Goal: Task Accomplishment & Management: Use online tool/utility

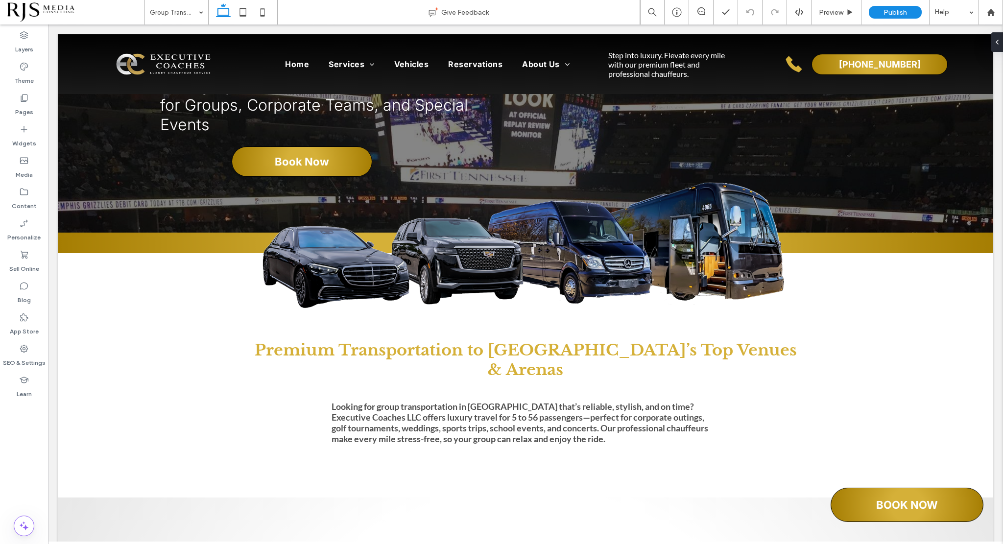
click at [273, 9] on div at bounding box center [243, 12] width 70 height 24
click at [265, 10] on icon at bounding box center [263, 12] width 20 height 20
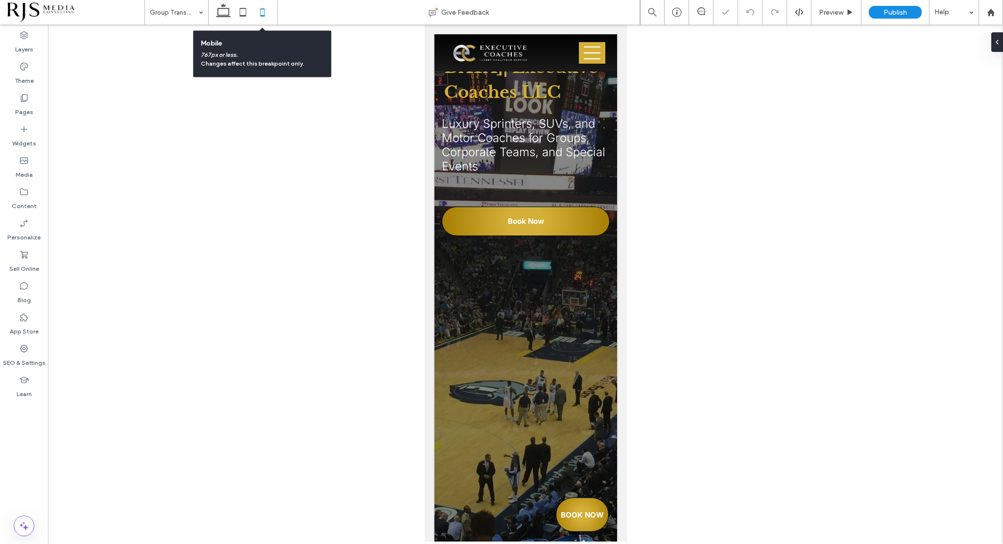
scroll to position [617, 0]
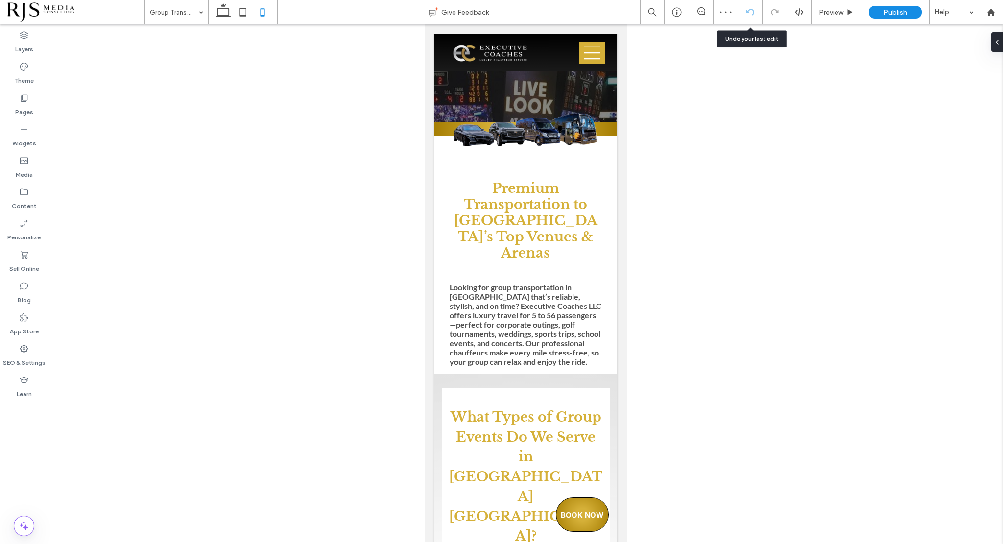
click at [753, 10] on icon at bounding box center [750, 12] width 8 height 8
click at [748, 9] on icon at bounding box center [750, 12] width 8 height 8
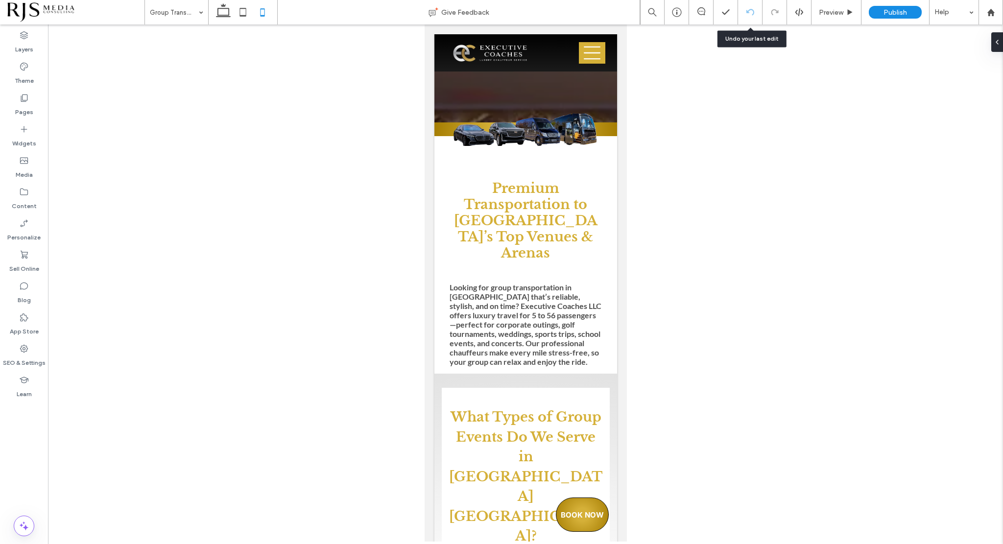
click at [751, 11] on icon at bounding box center [750, 12] width 8 height 8
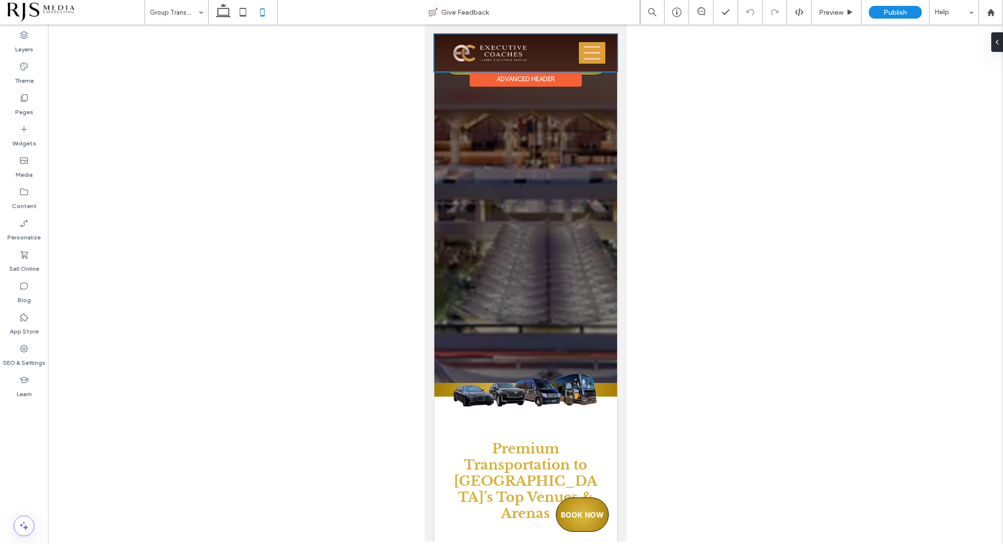
scroll to position [392, 0]
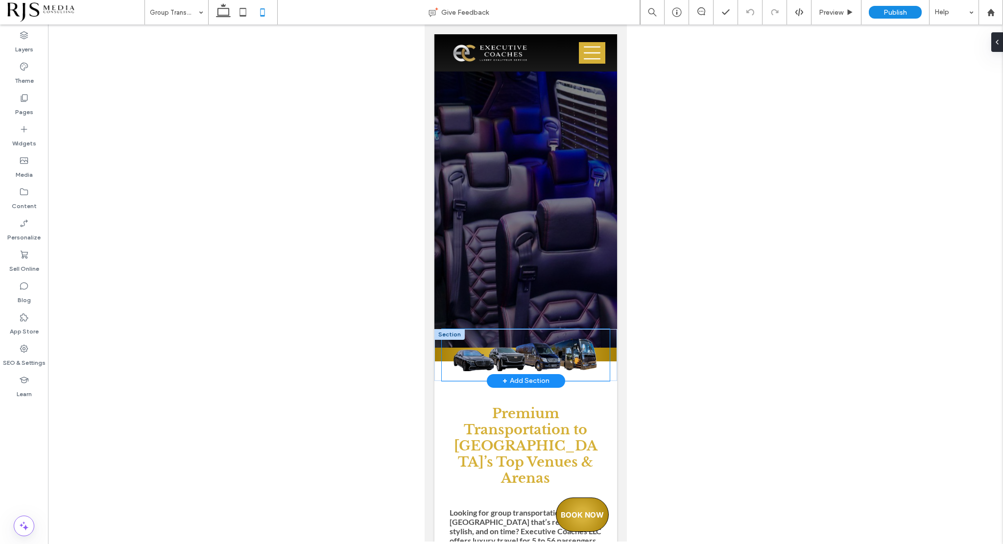
click at [519, 339] on img at bounding box center [525, 355] width 168 height 32
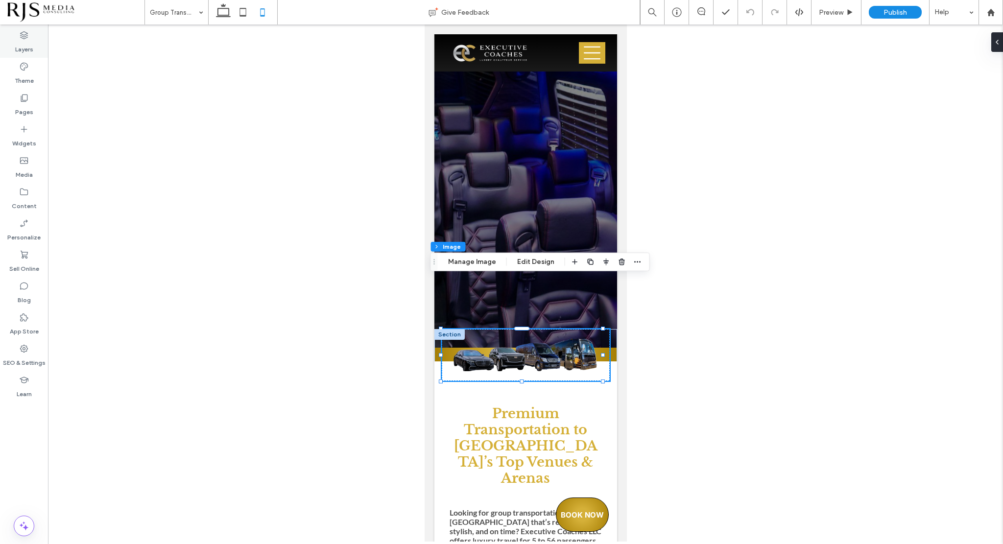
click at [21, 48] on label "Layers" at bounding box center [24, 47] width 18 height 14
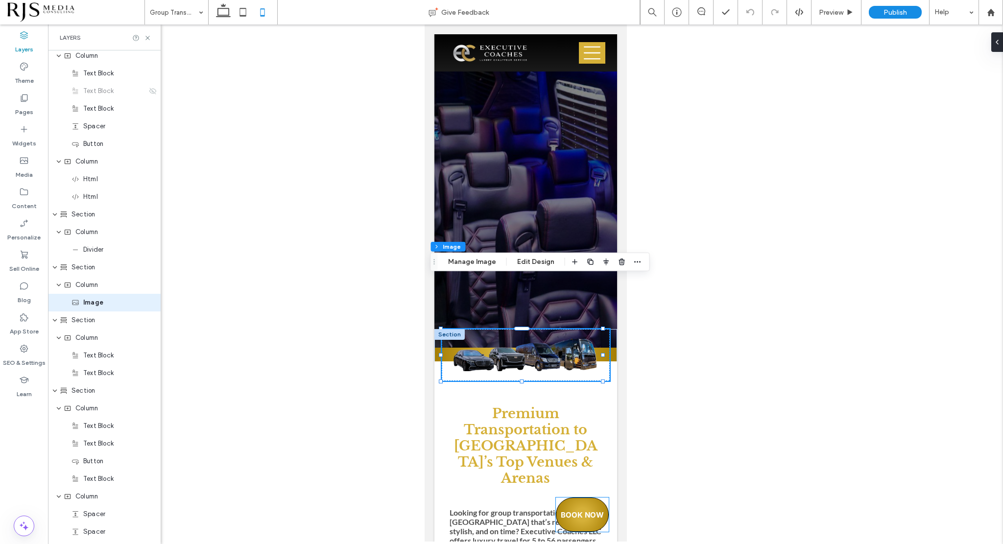
scroll to position [978, 0]
click at [149, 301] on icon at bounding box center [153, 298] width 8 height 8
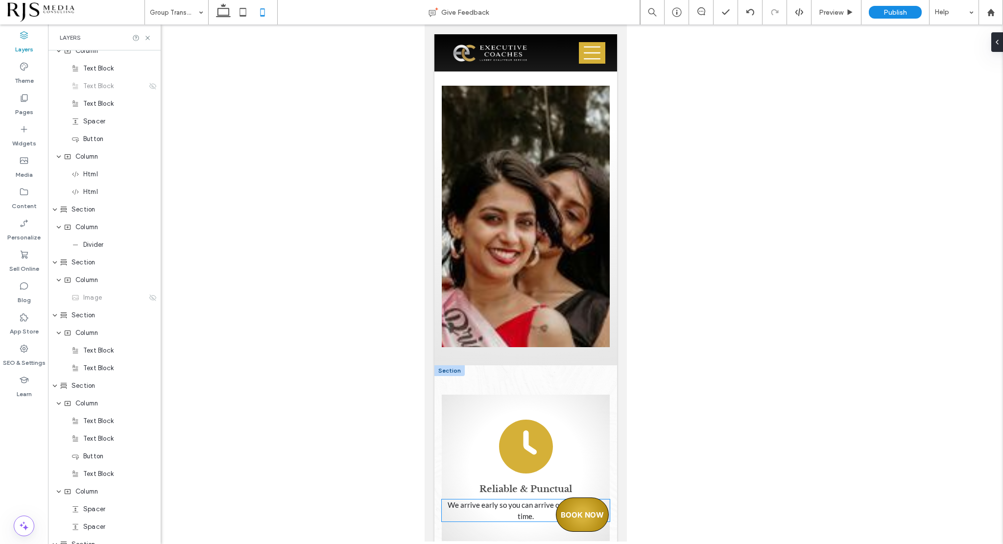
scroll to position [1469, 0]
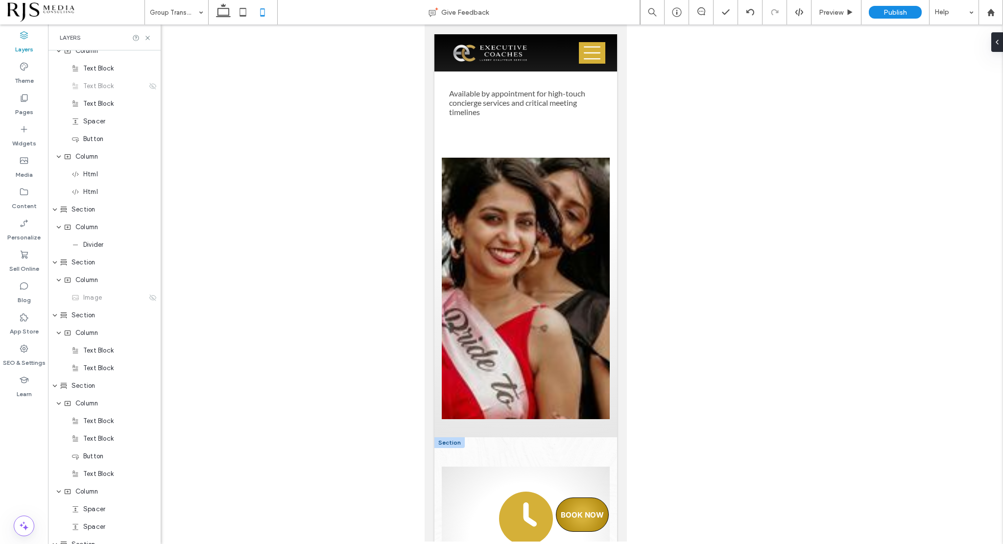
click at [453, 437] on div at bounding box center [449, 442] width 30 height 11
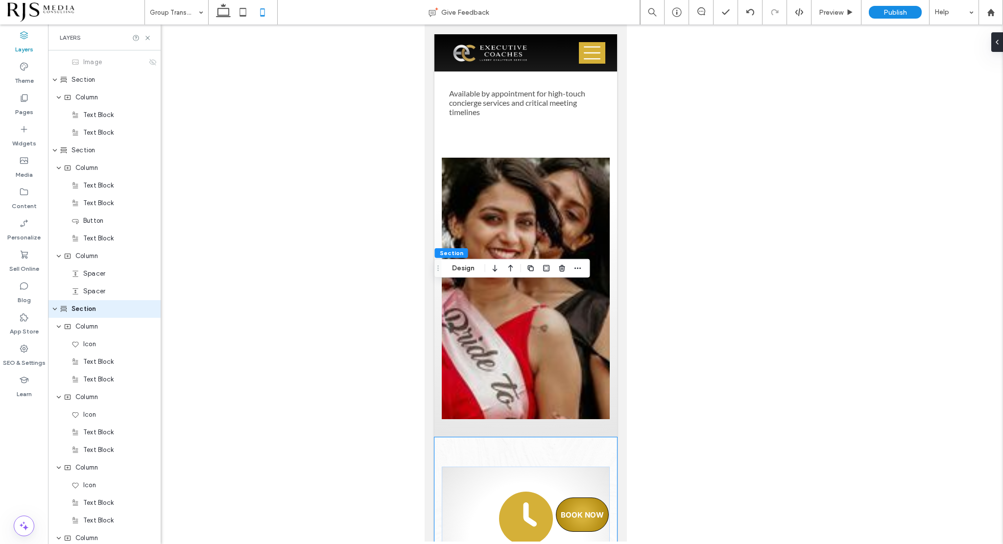
scroll to position [1224, 0]
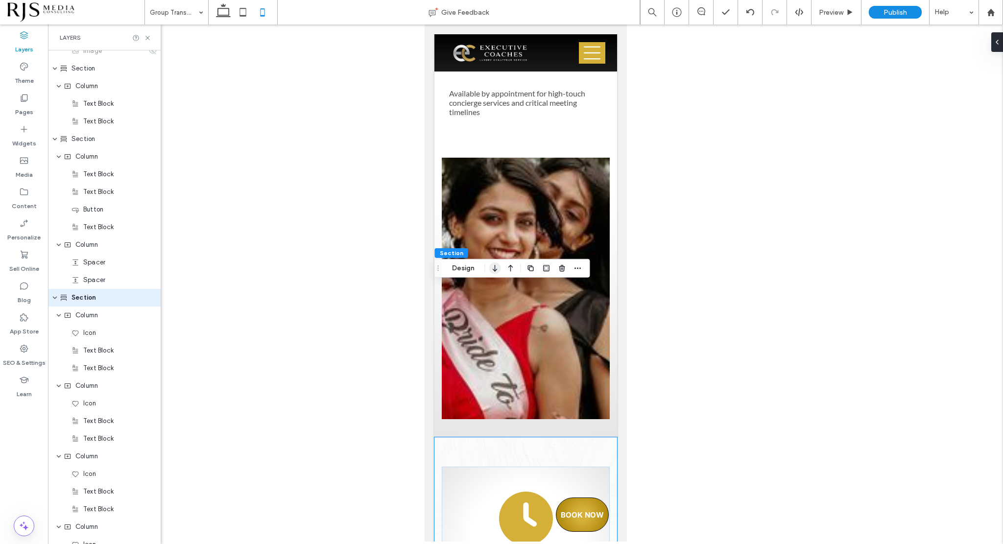
click at [497, 267] on icon "button" at bounding box center [495, 268] width 12 height 18
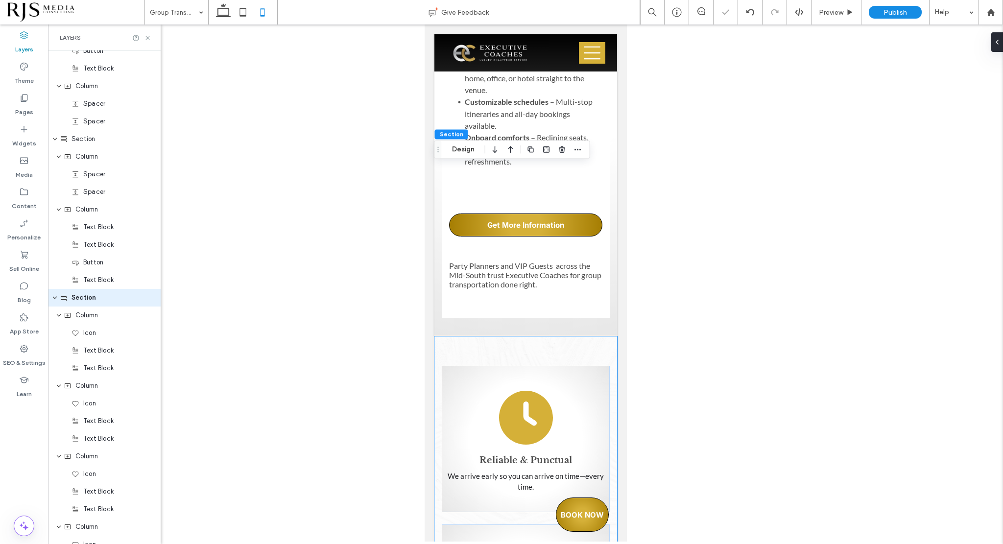
scroll to position [2318, 0]
click at [491, 164] on icon "button" at bounding box center [495, 166] width 12 height 18
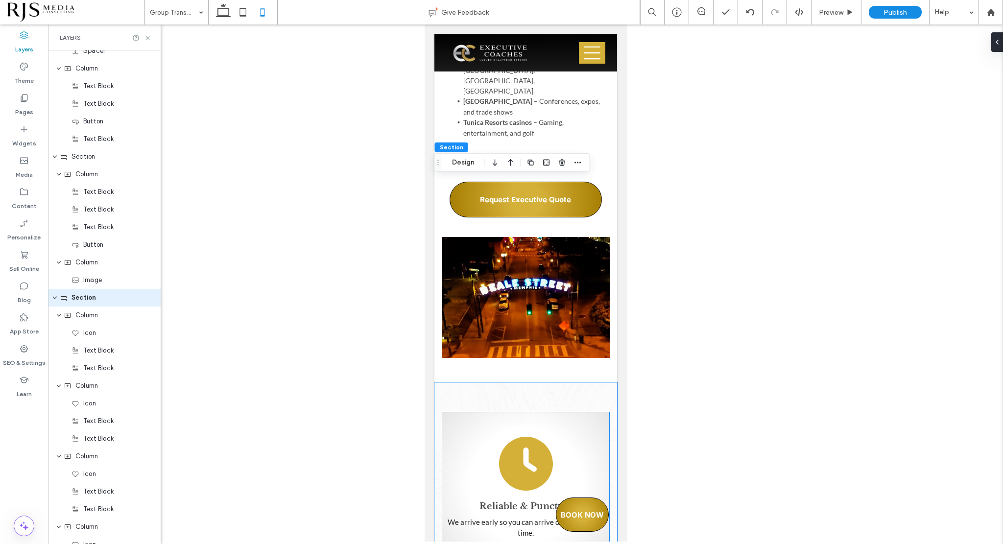
scroll to position [2846, 0]
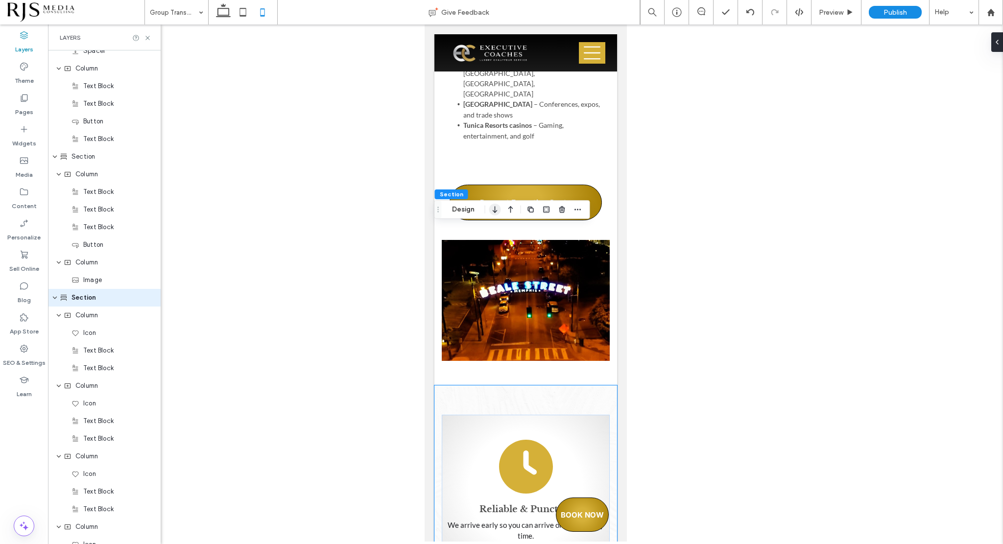
click at [498, 209] on icon "button" at bounding box center [495, 210] width 12 height 18
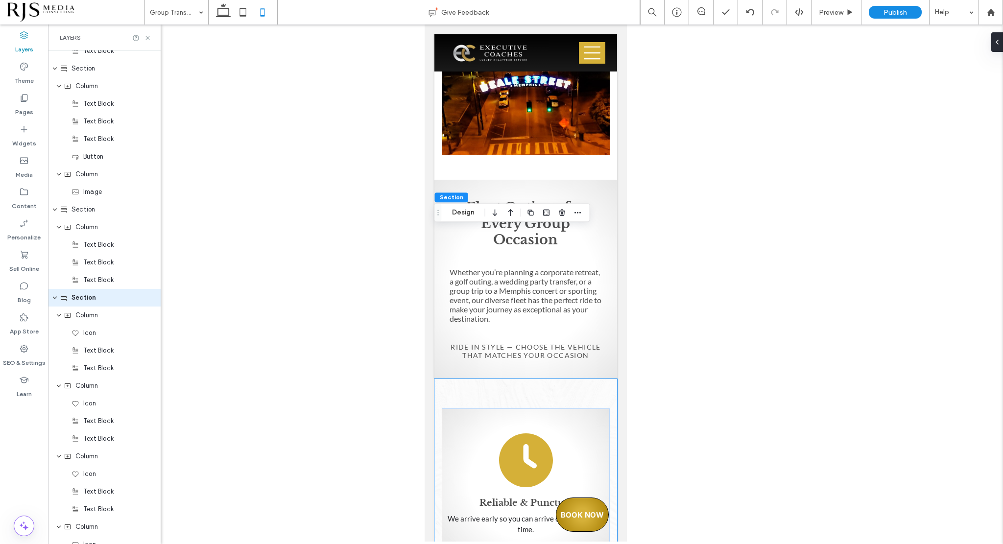
scroll to position [3041, 0]
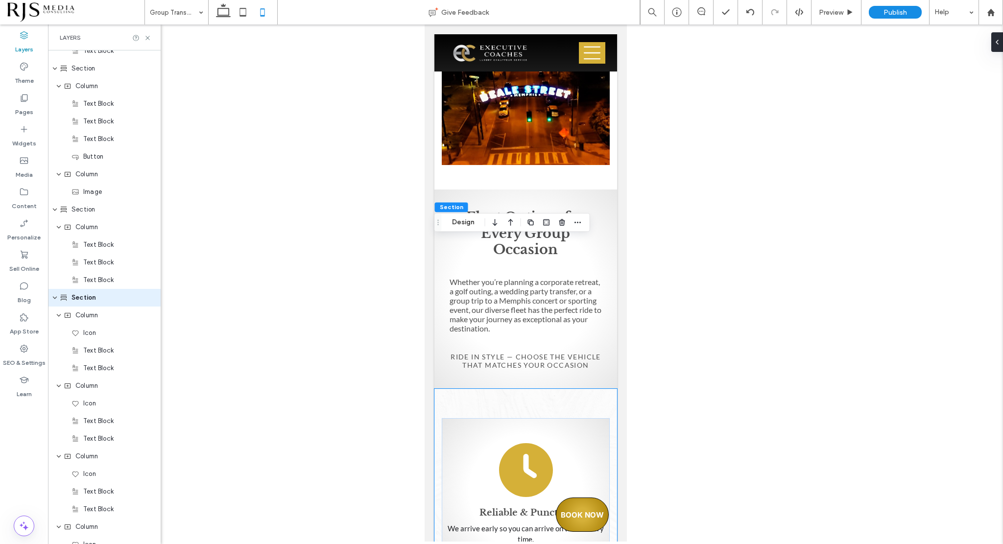
click at [149, 298] on icon at bounding box center [153, 298] width 8 height 8
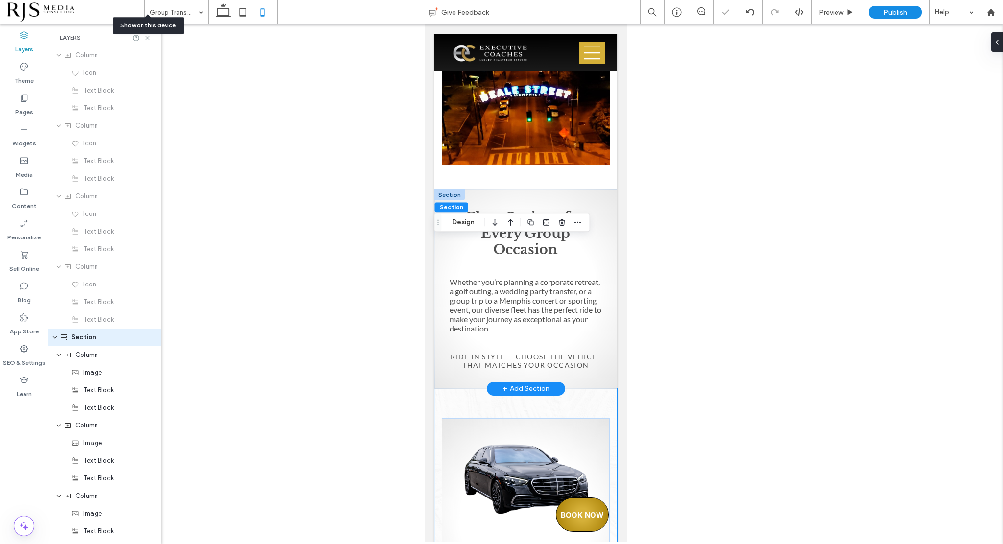
scroll to position [1912, 0]
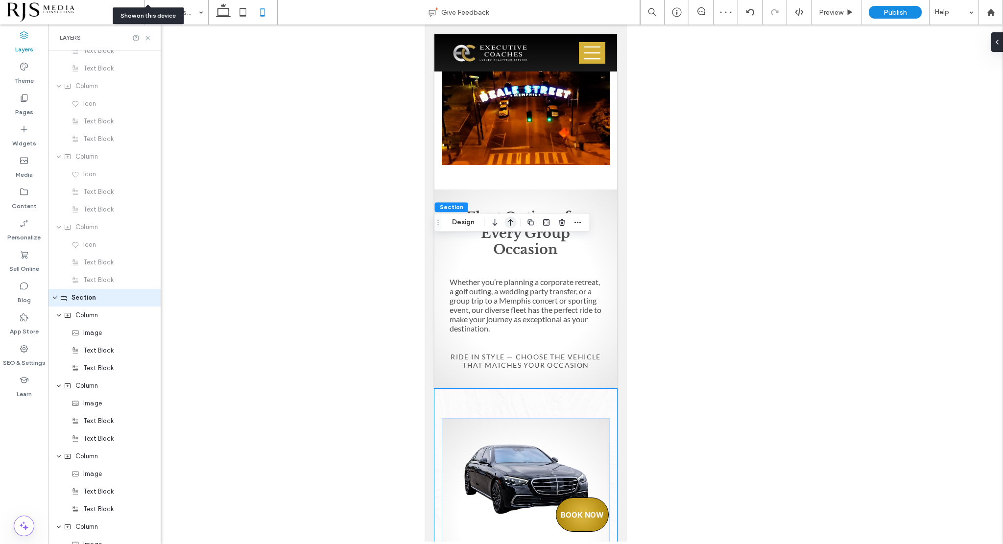
click at [505, 222] on icon "button" at bounding box center [511, 222] width 12 height 18
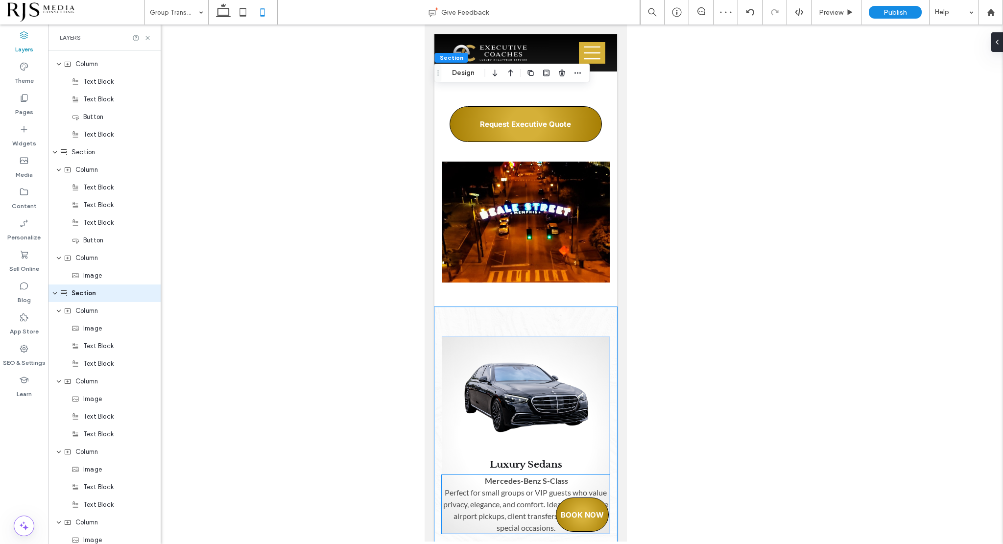
scroll to position [1524, 0]
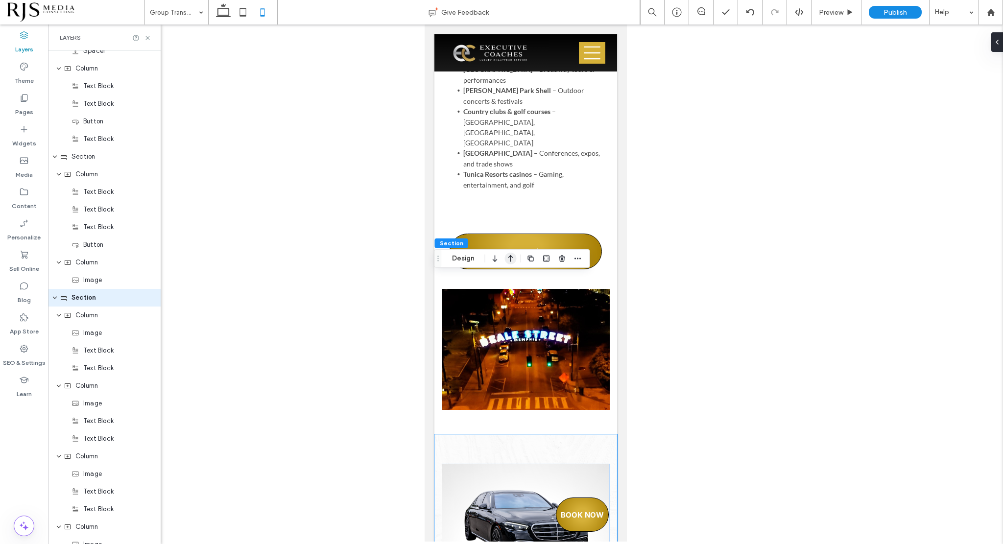
click at [507, 259] on icon "button" at bounding box center [511, 259] width 12 height 18
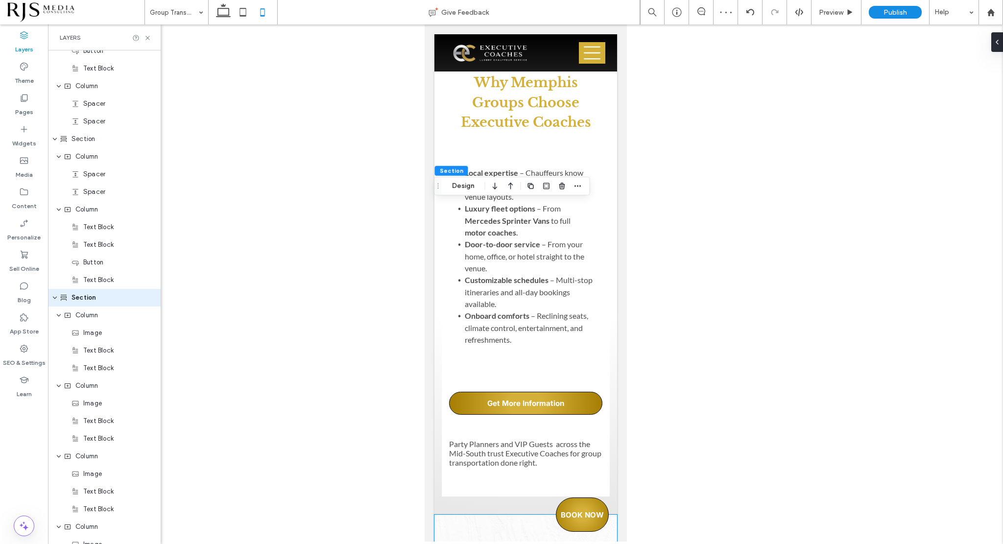
scroll to position [2135, 0]
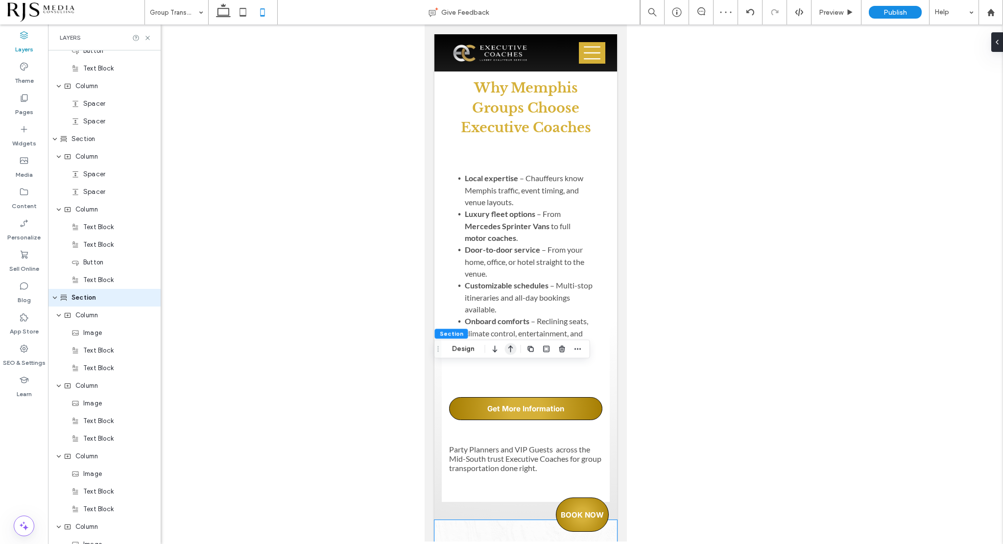
click at [510, 348] on use "button" at bounding box center [510, 349] width 5 height 7
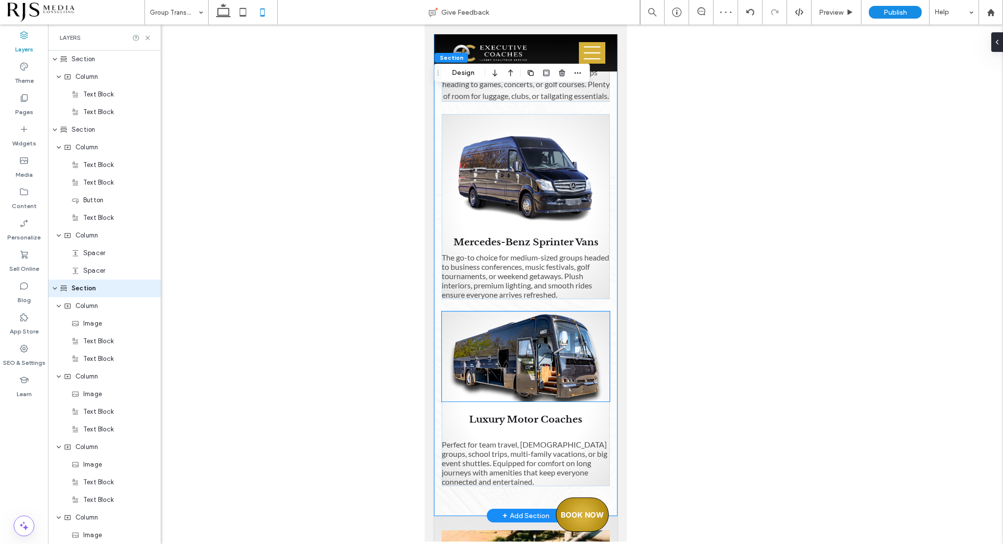
scroll to position [0, 0]
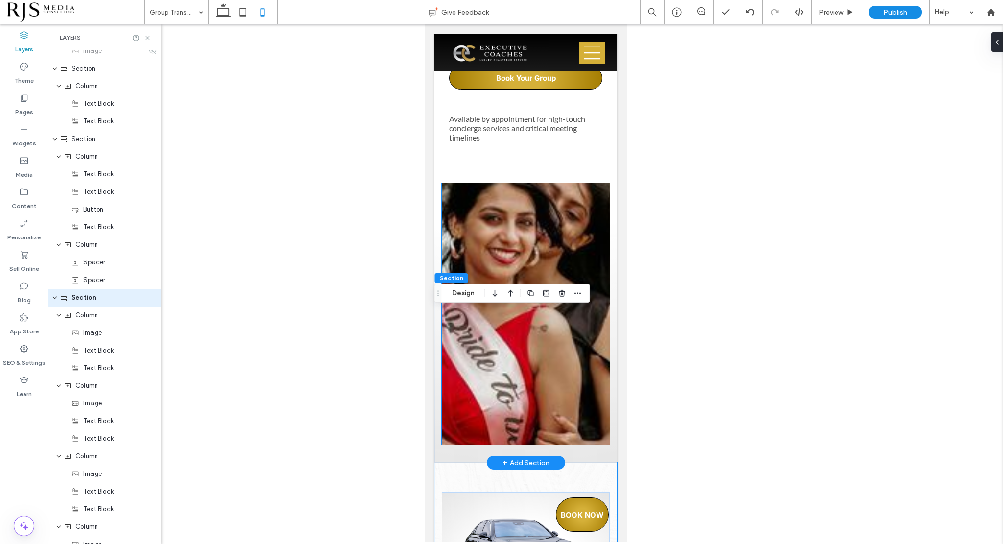
click at [592, 267] on div at bounding box center [525, 313] width 168 height 261
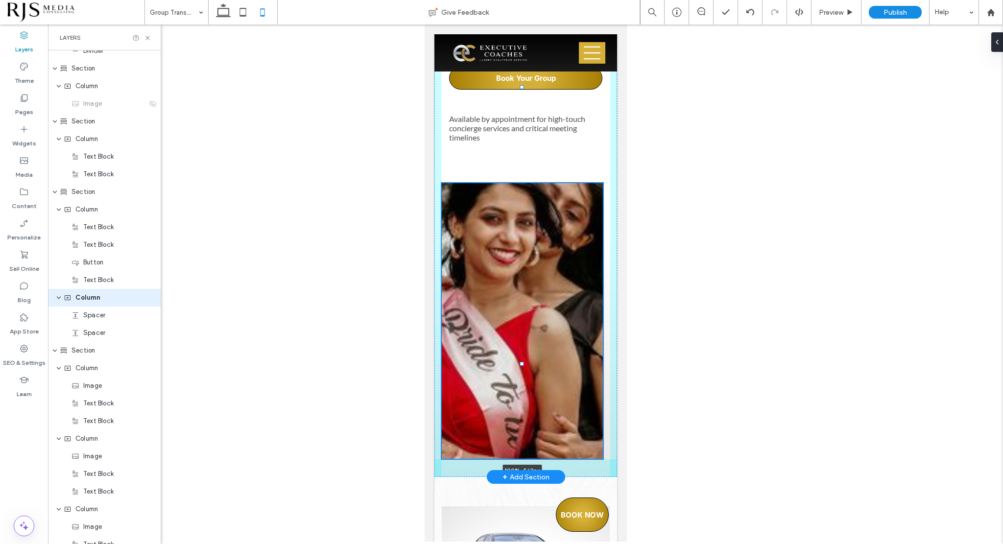
drag, startPoint x: 521, startPoint y: 291, endPoint x: 521, endPoint y: 305, distance: 14.2
click at [521, 361] on div at bounding box center [521, 363] width 4 height 4
type input "***"
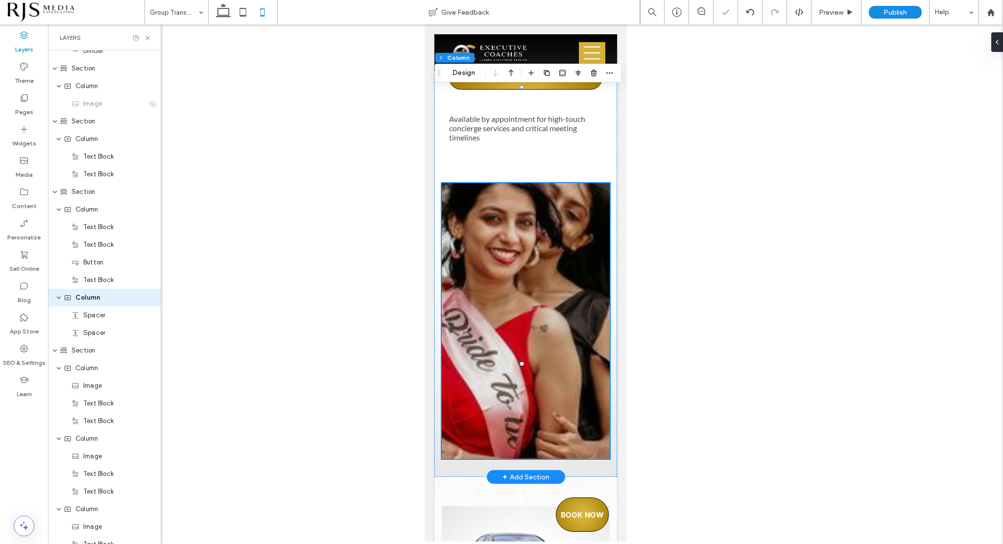
click at [543, 286] on div "100% , 563px" at bounding box center [525, 321] width 168 height 276
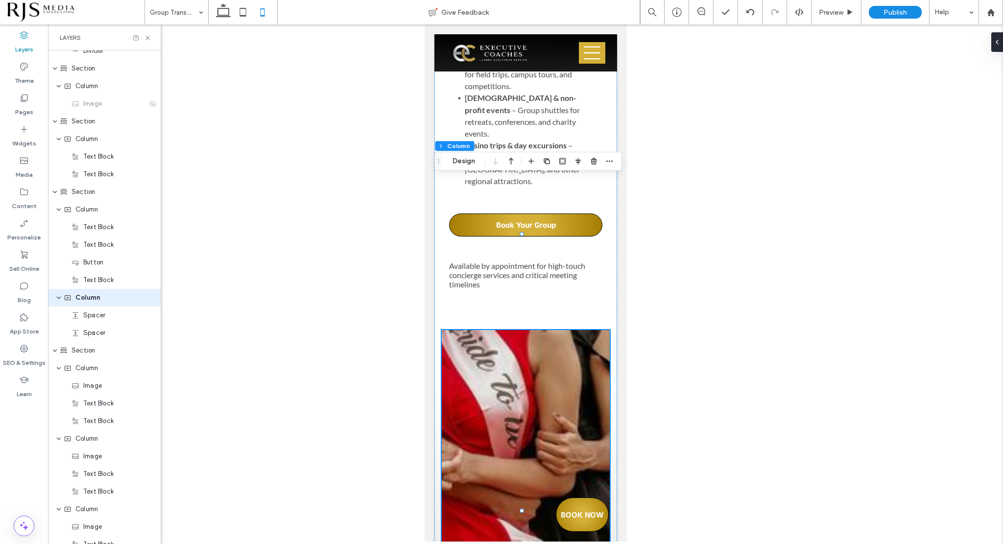
drag, startPoint x: 519, startPoint y: 452, endPoint x: 521, endPoint y: 417, distance: 34.8
click at [521, 417] on div at bounding box center [525, 468] width 168 height 276
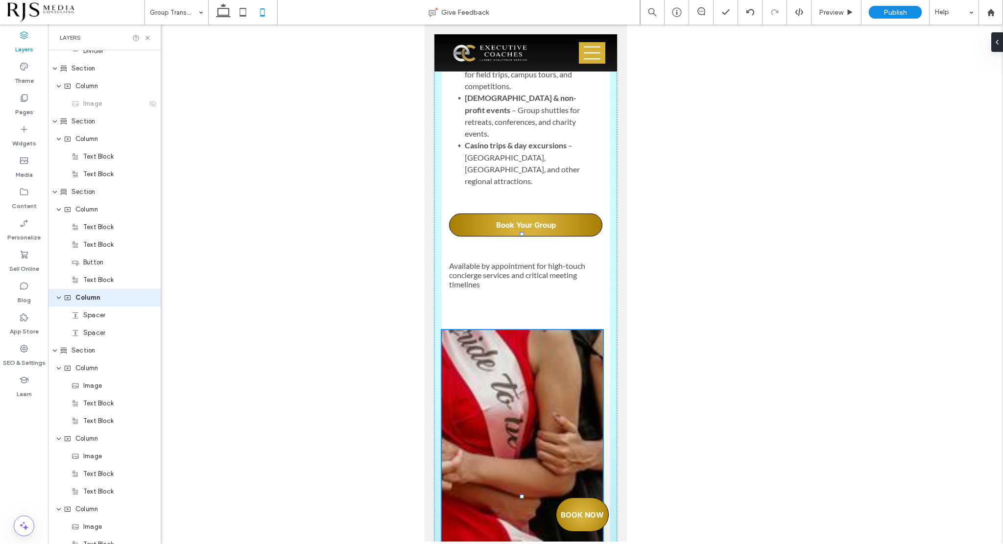
drag, startPoint x: 522, startPoint y: 453, endPoint x: 533, endPoint y: 364, distance: 89.3
click at [533, 364] on div "What Types of Group Events Do We Serve in [GEOGRAPHIC_DATA] [GEOGRAPHIC_DATA]? …" at bounding box center [525, 145] width 183 height 929
type input "***"
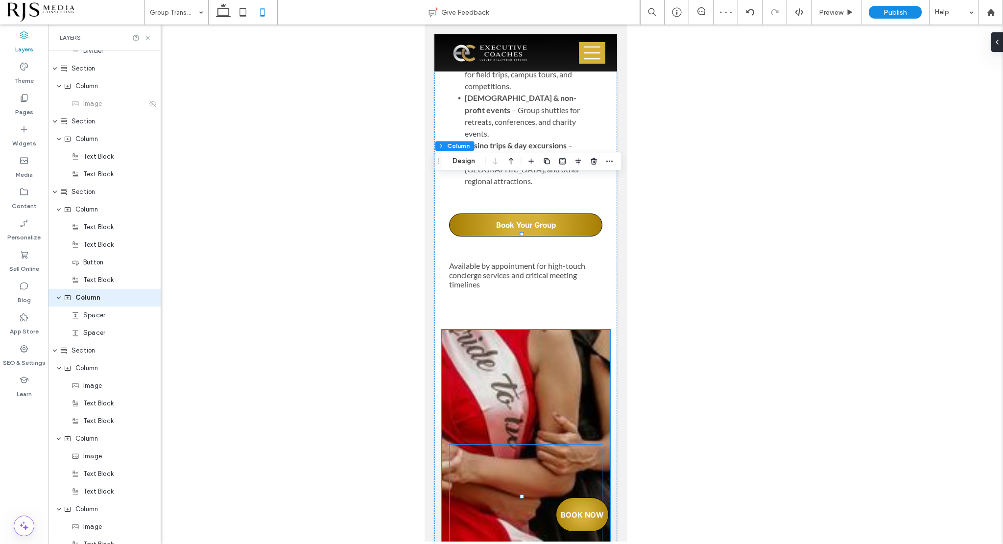
click at [519, 444] on div at bounding box center [525, 493] width 152 height 98
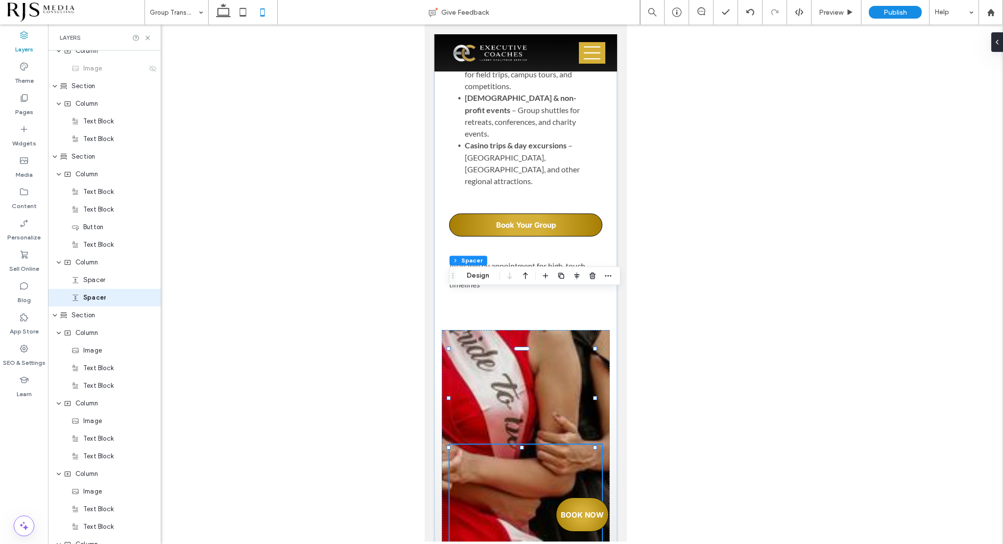
click at [516, 444] on div at bounding box center [525, 493] width 152 height 98
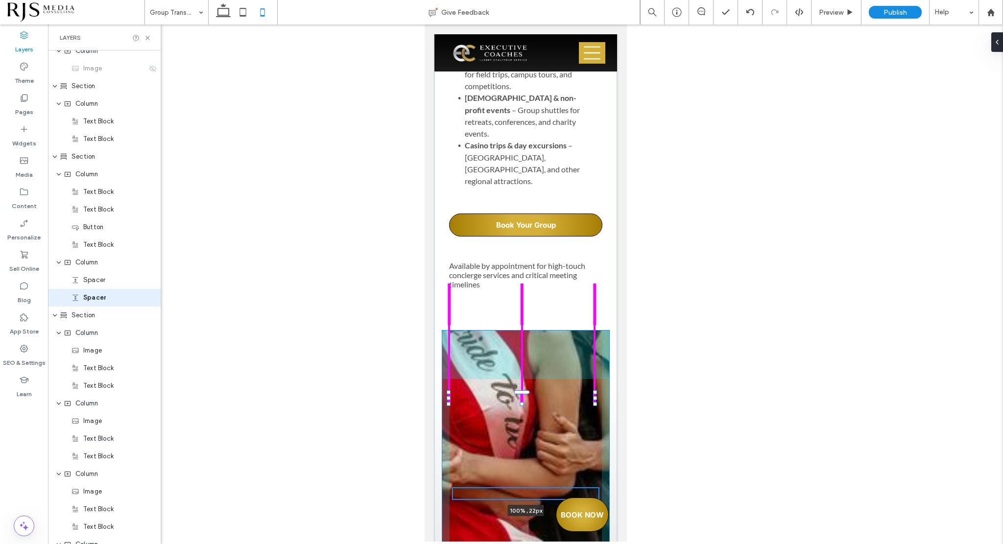
drag, startPoint x: 521, startPoint y: 391, endPoint x: 522, endPoint y: 346, distance: 45.0
click at [522, 401] on div at bounding box center [521, 403] width 4 height 4
type input "**"
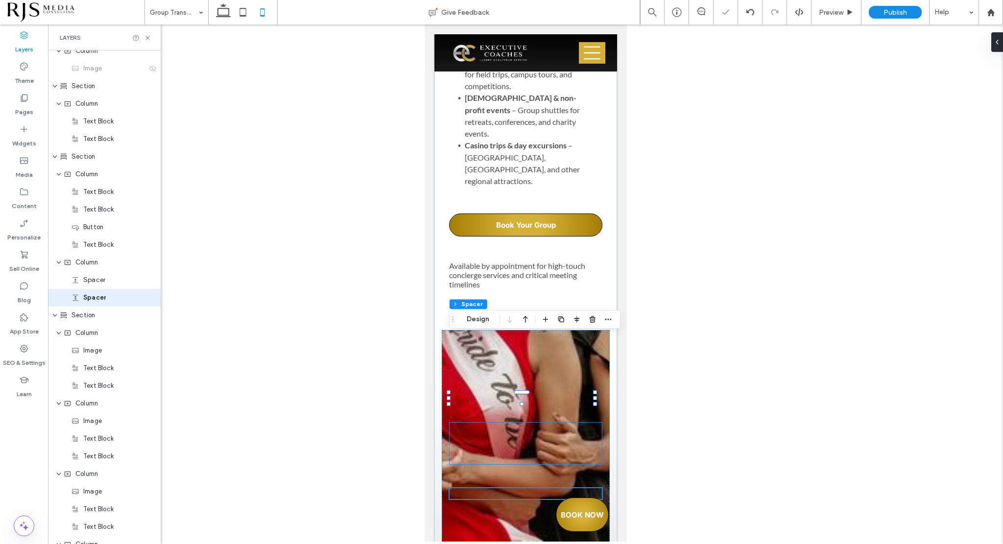
click at [530, 422] on div at bounding box center [525, 443] width 152 height 42
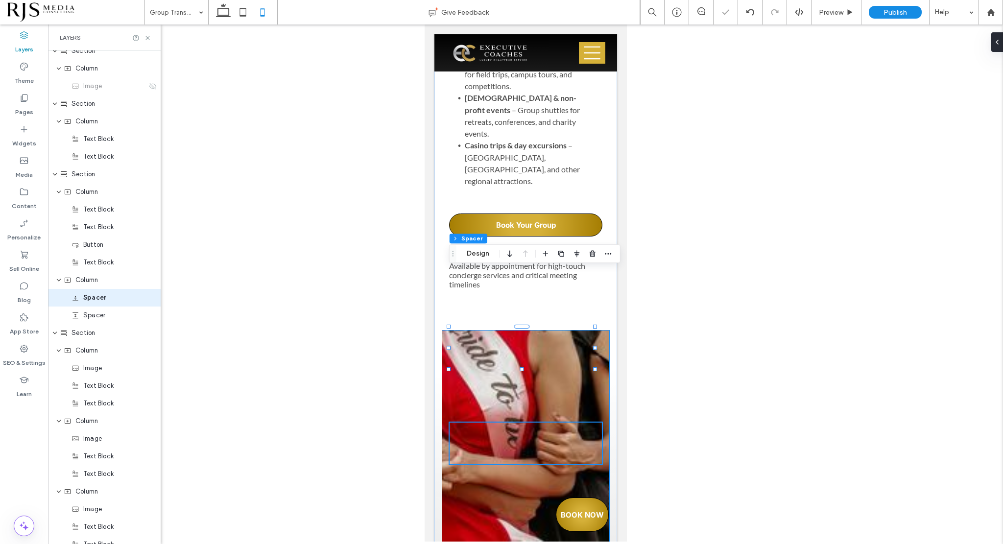
click at [566, 432] on div at bounding box center [525, 460] width 168 height 261
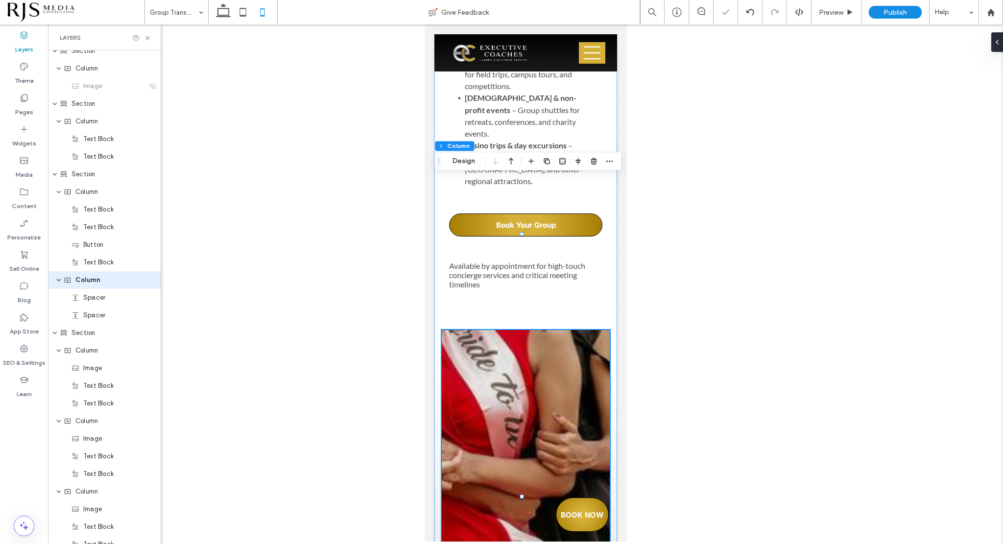
scroll to position [1171, 0]
click at [1001, 48] on div at bounding box center [995, 42] width 16 height 20
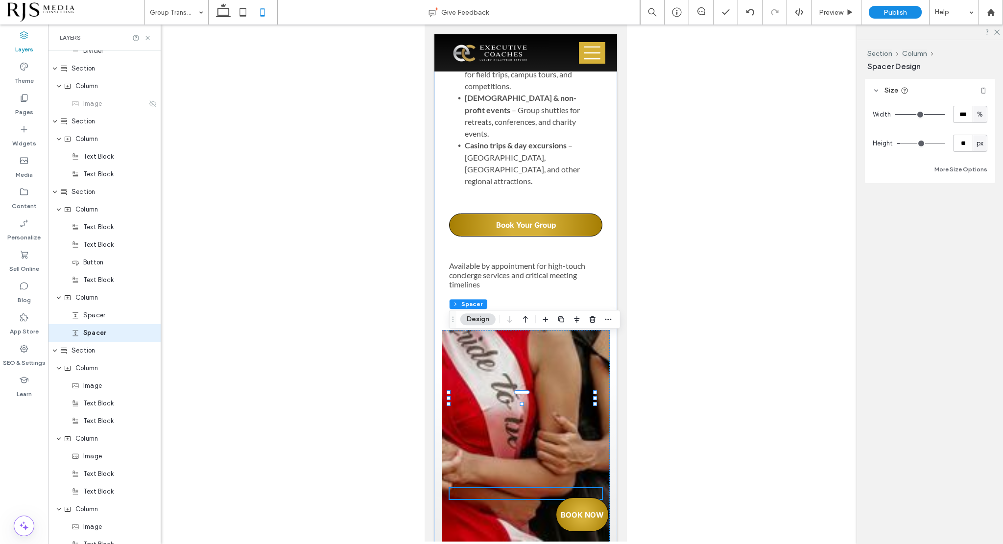
scroll to position [1207, 0]
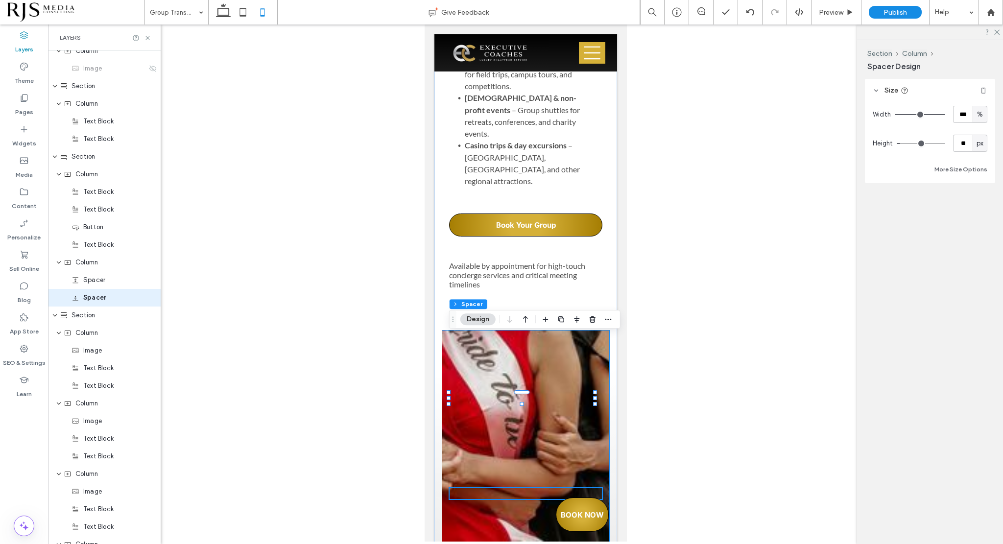
click at [559, 330] on div at bounding box center [525, 460] width 168 height 261
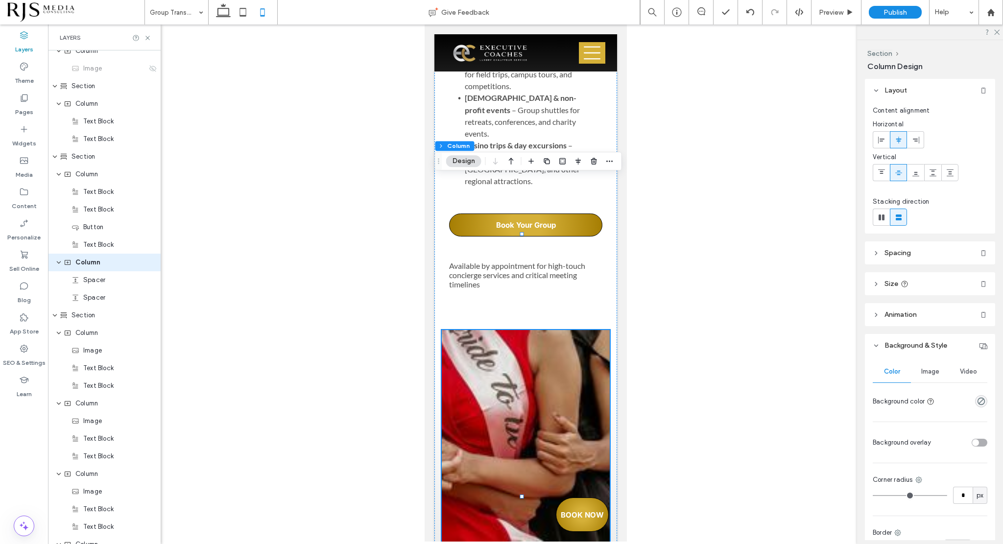
scroll to position [1171, 0]
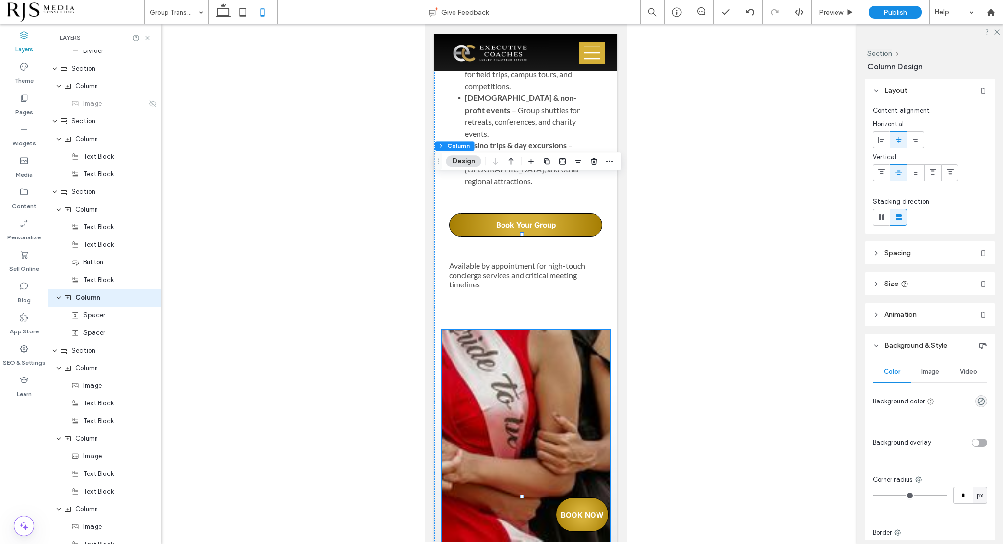
click at [880, 283] on header "Size" at bounding box center [929, 283] width 130 height 23
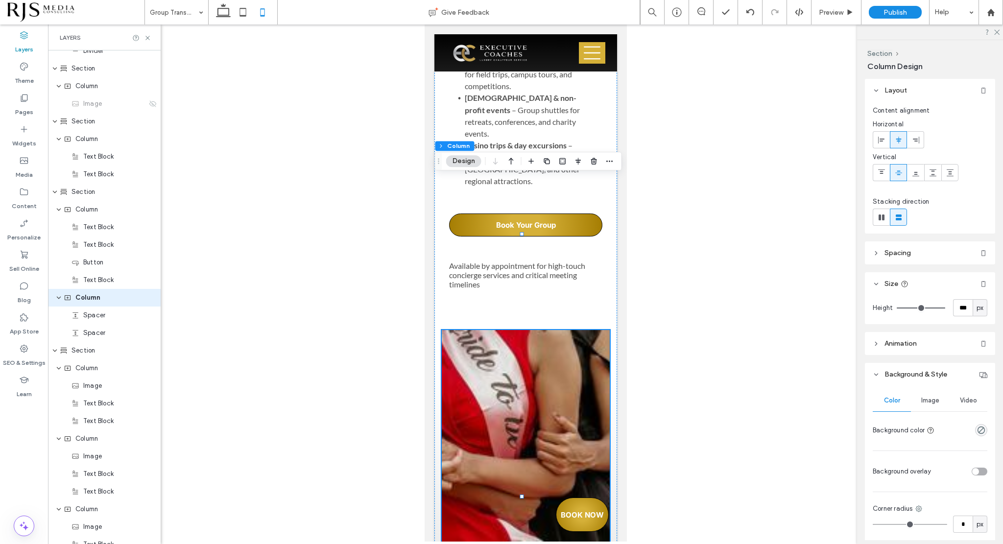
type input "***"
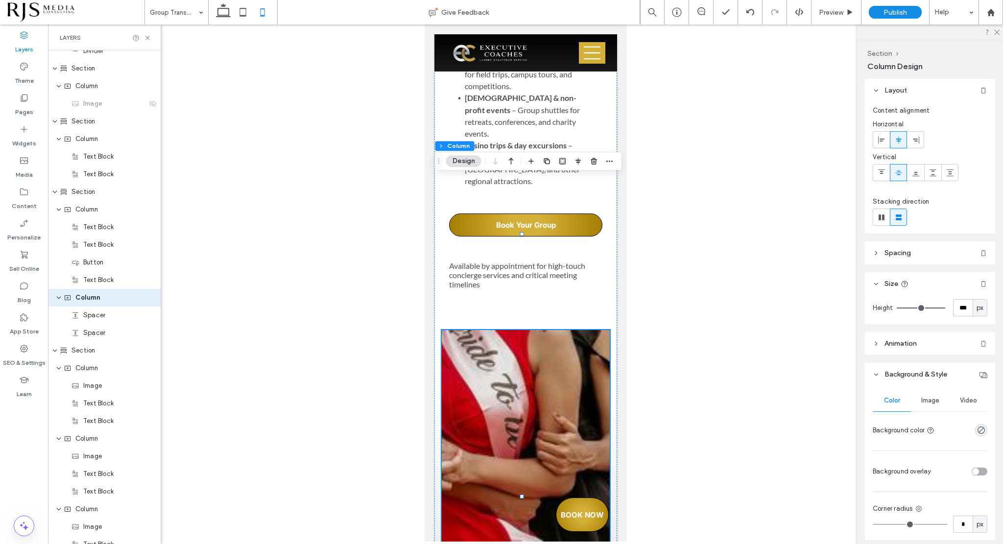
type input "***"
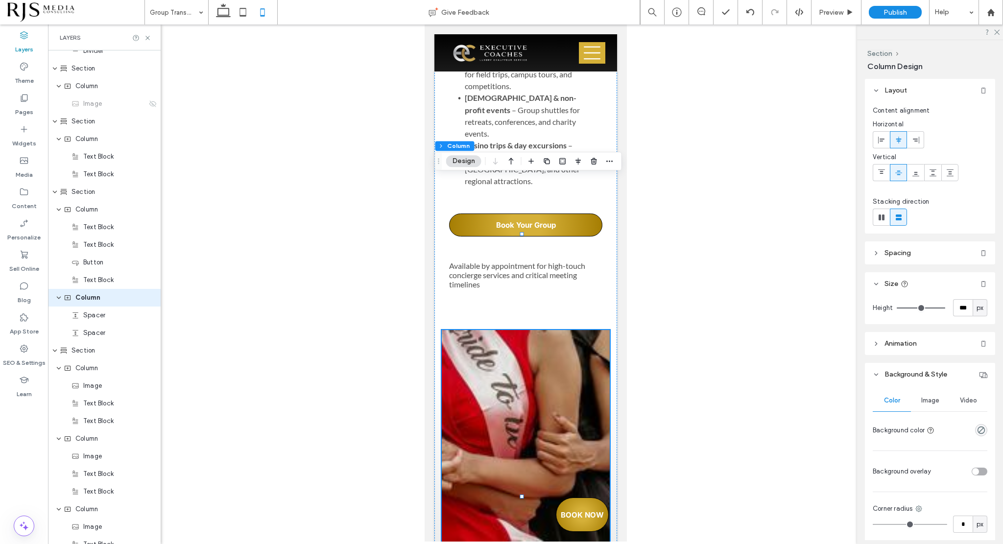
type input "***"
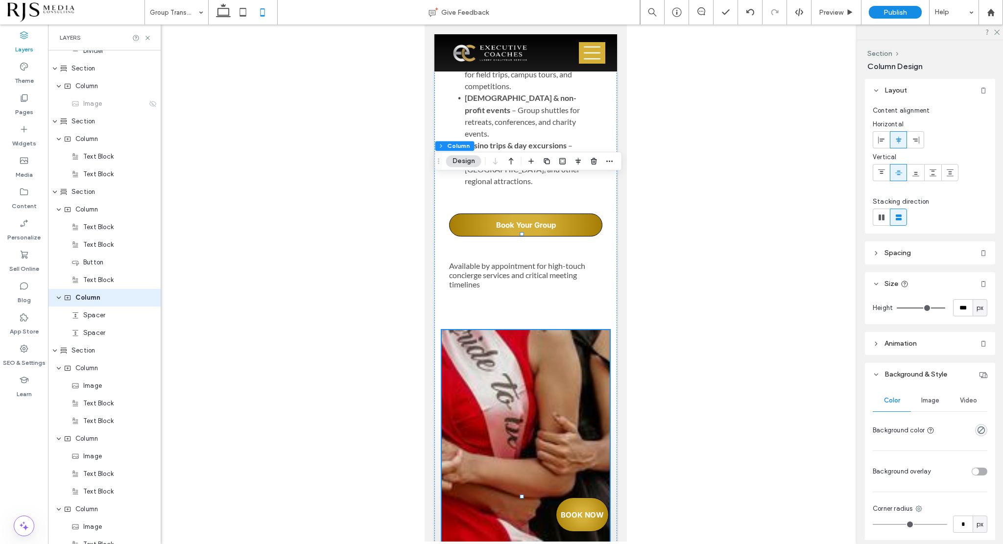
type input "***"
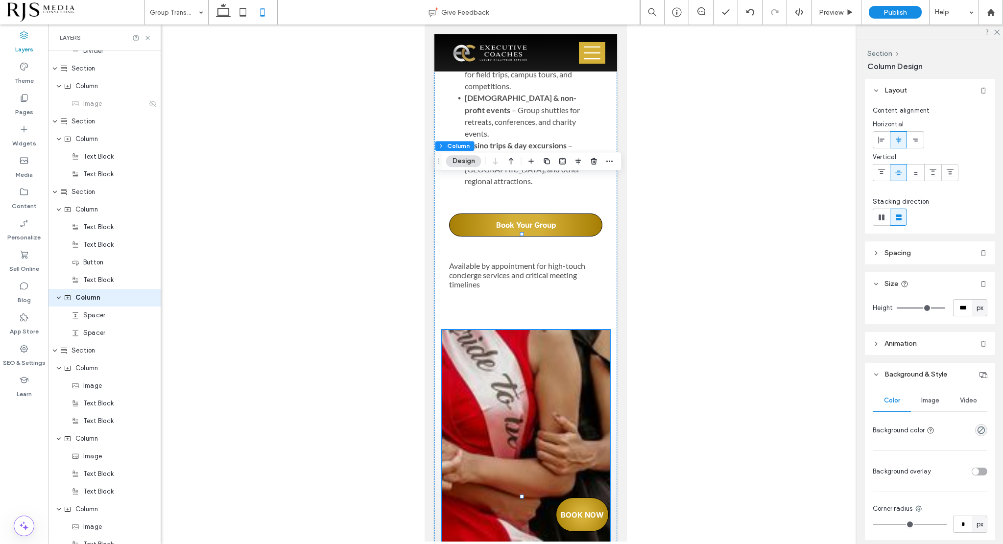
type input "***"
type input "**"
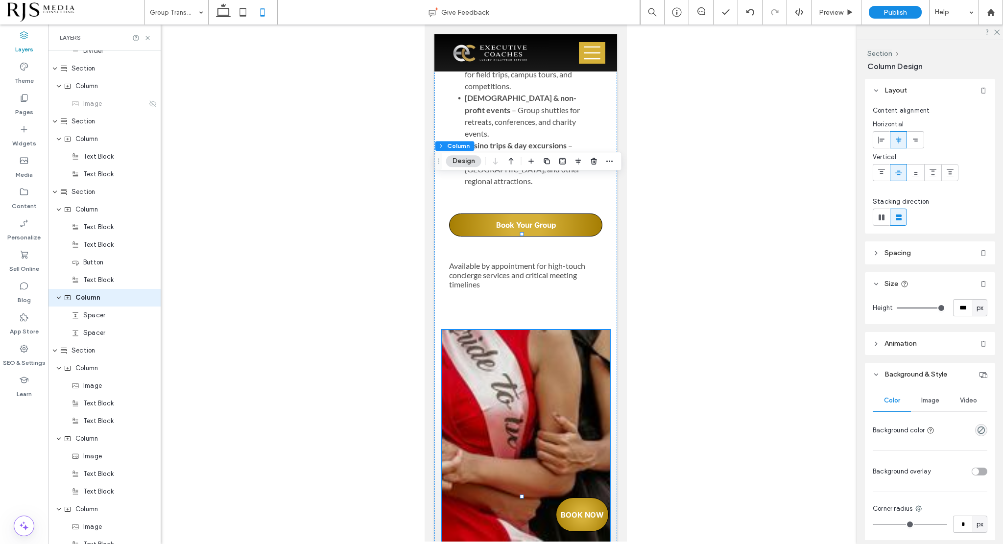
type input "**"
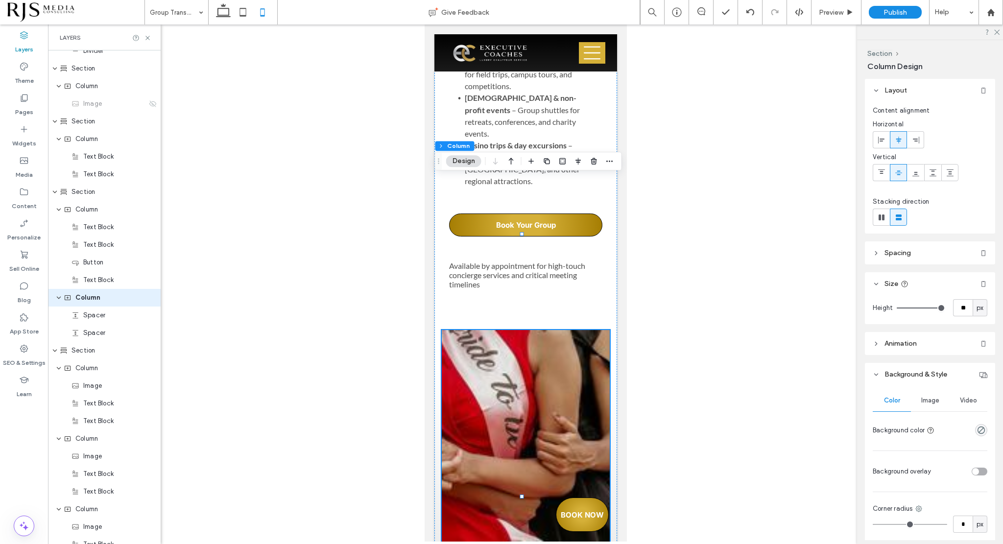
type input "**"
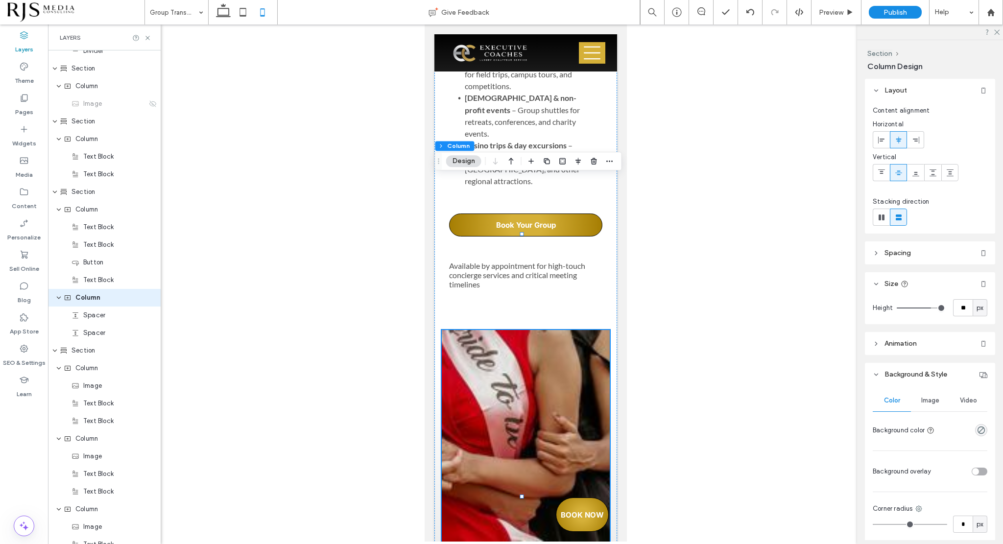
type input "**"
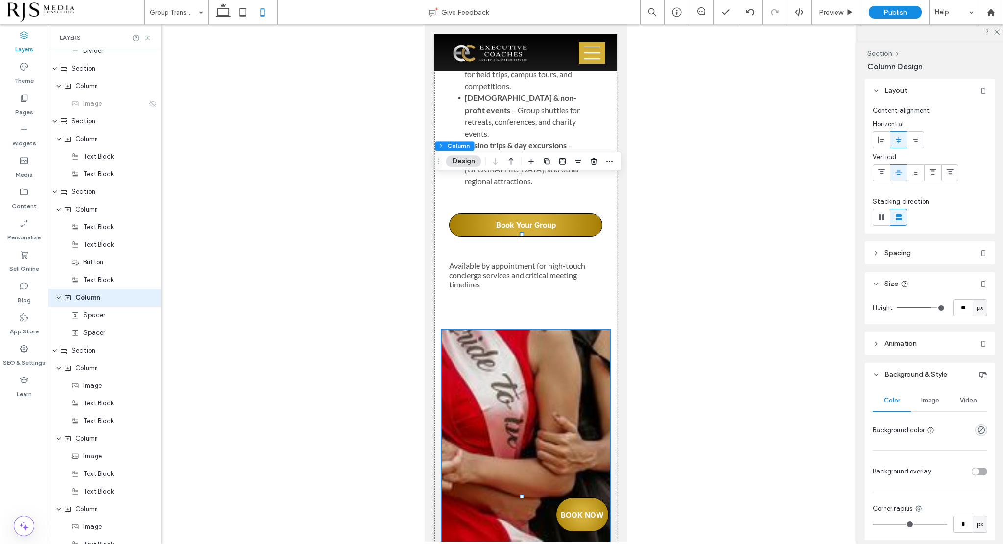
type input "**"
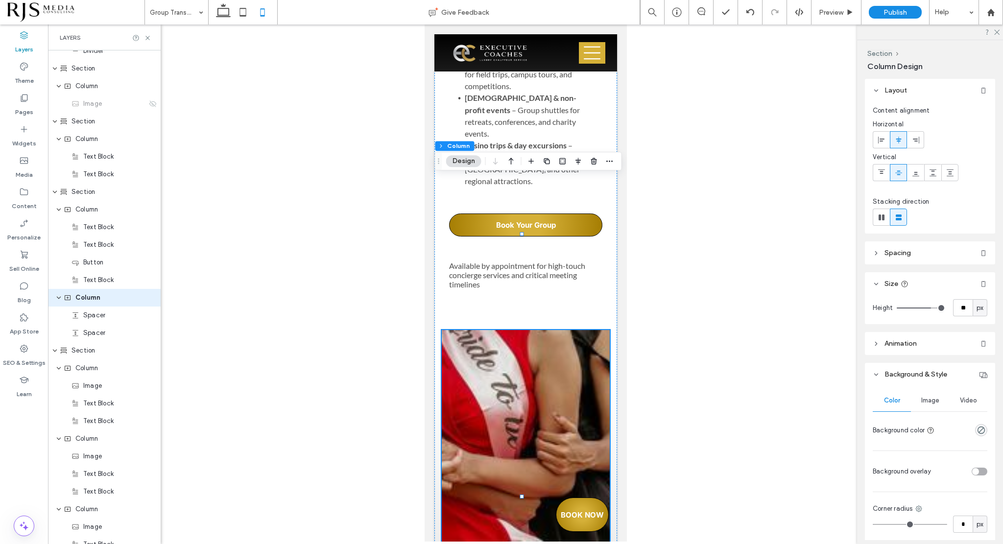
type input "**"
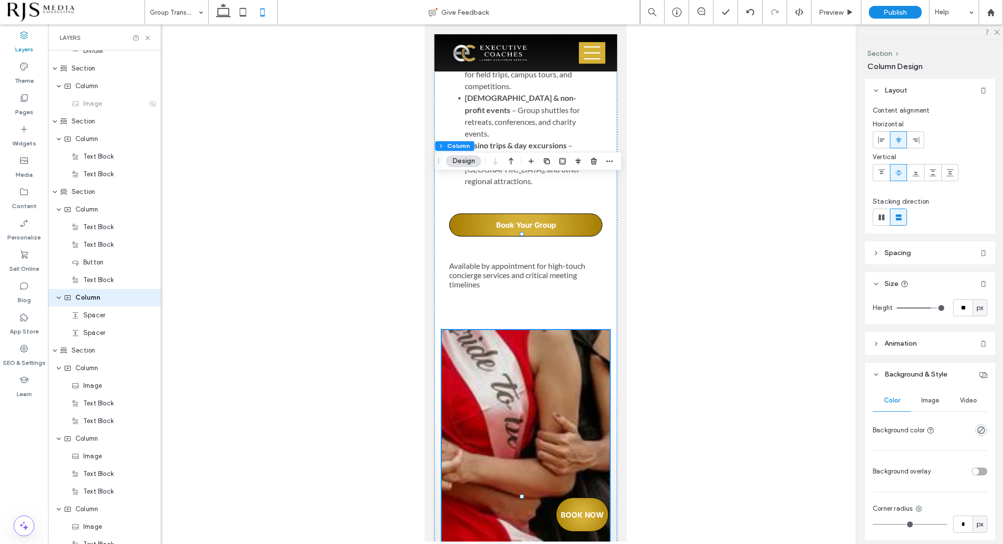
type input "**"
drag, startPoint x: 936, startPoint y: 309, endPoint x: 918, endPoint y: 311, distance: 18.2
click at [918, 308] on input "range" at bounding box center [920, 307] width 48 height 1
type input "**"
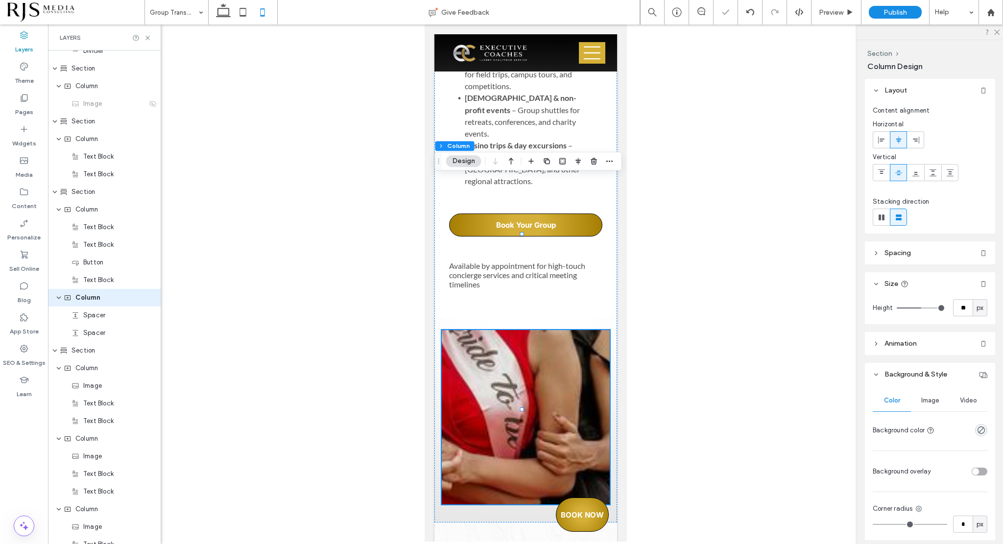
type input "**"
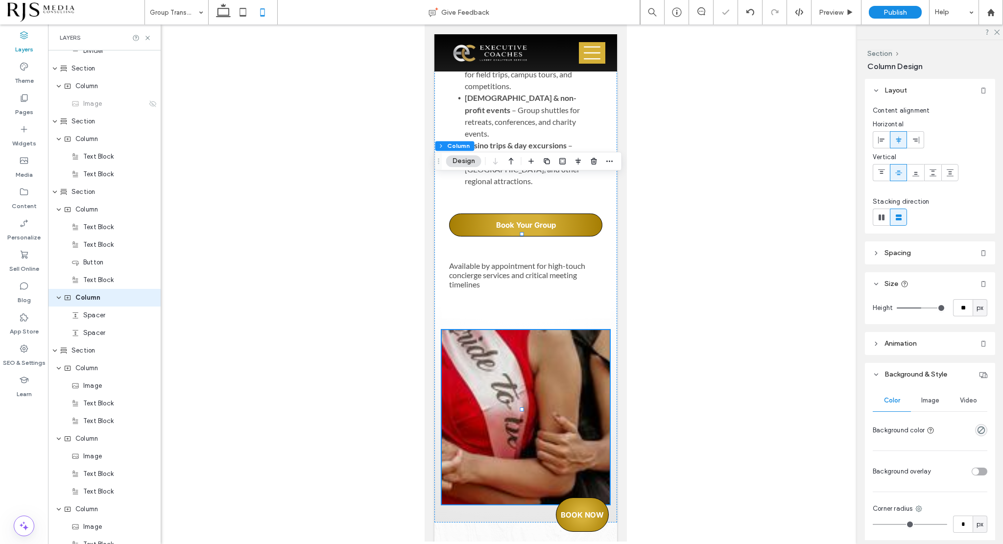
type input "**"
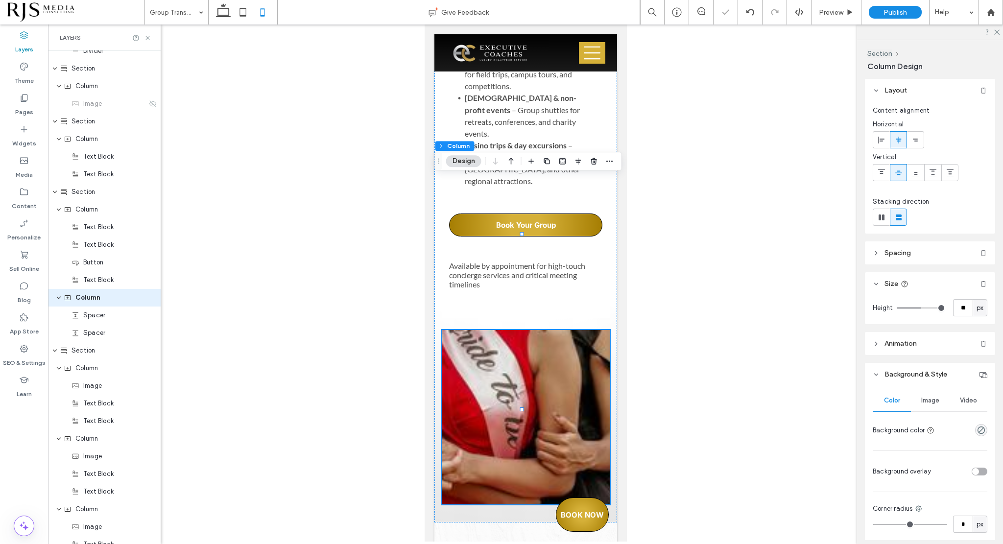
type input "**"
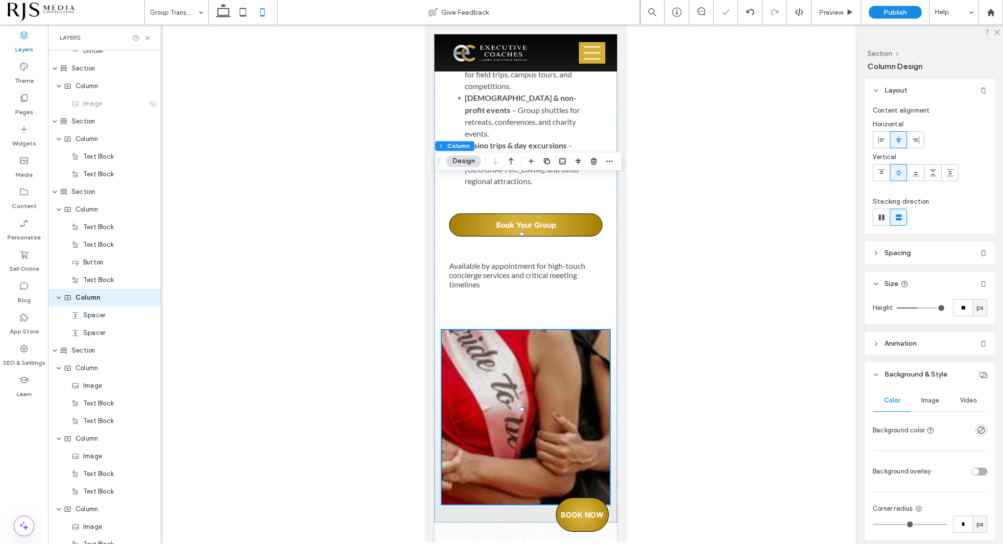
type input "**"
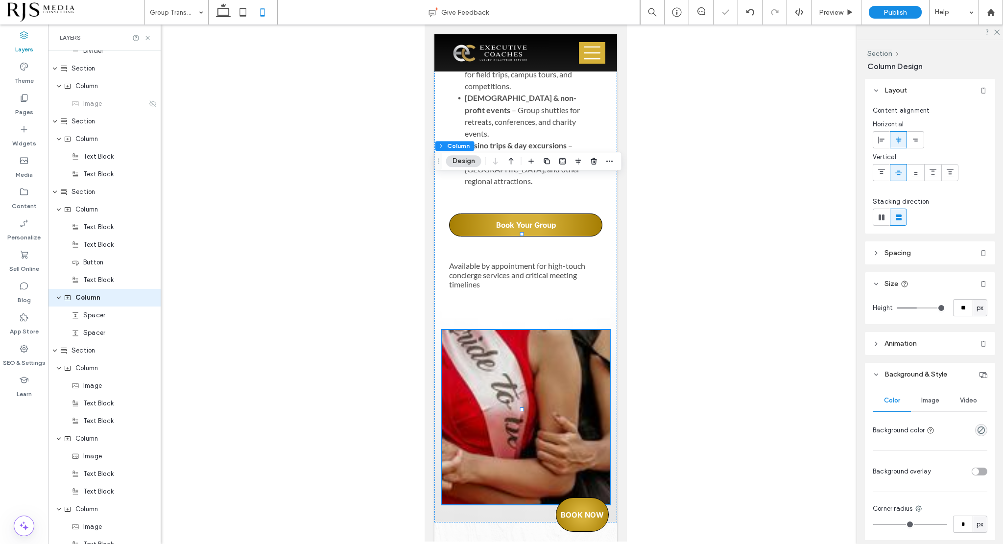
type input "**"
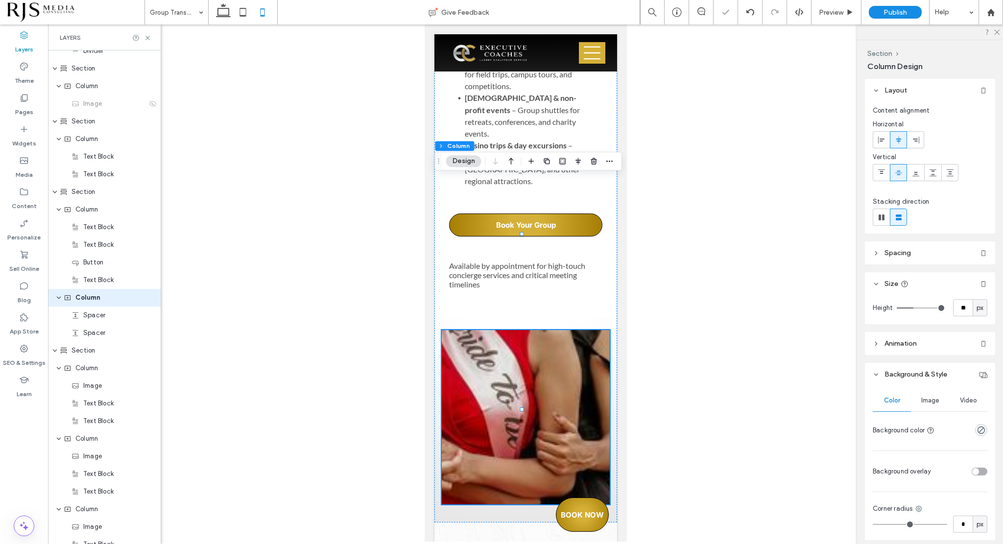
type input "**"
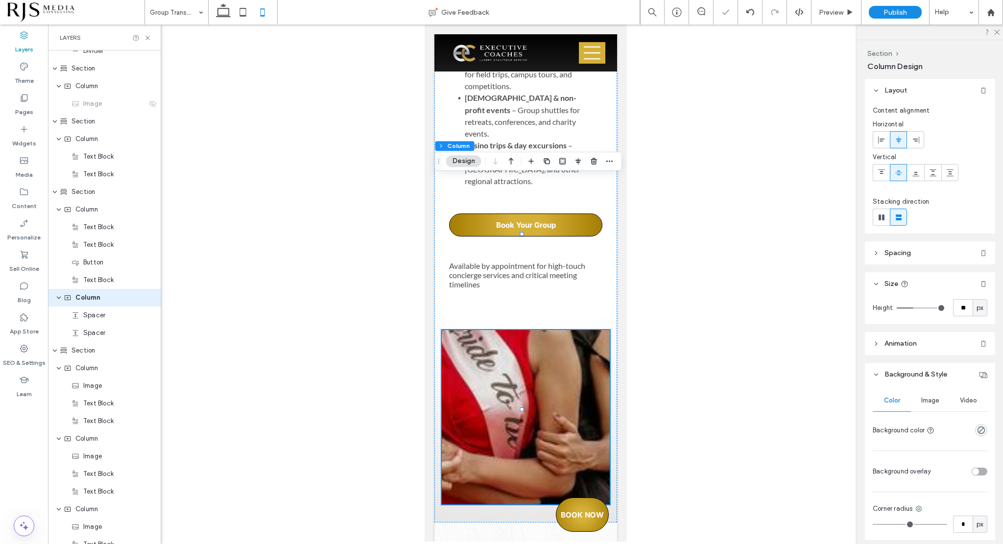
type input "**"
drag, startPoint x: 918, startPoint y: 307, endPoint x: 909, endPoint y: 308, distance: 9.9
type input "**"
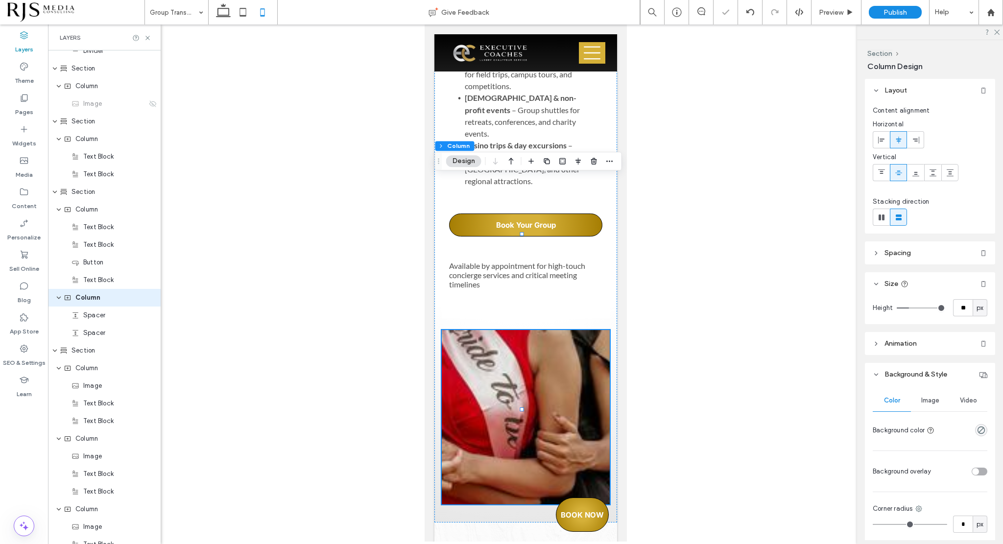
click at [909, 308] on input "range" at bounding box center [920, 307] width 48 height 1
click at [531, 330] on div at bounding box center [525, 417] width 168 height 174
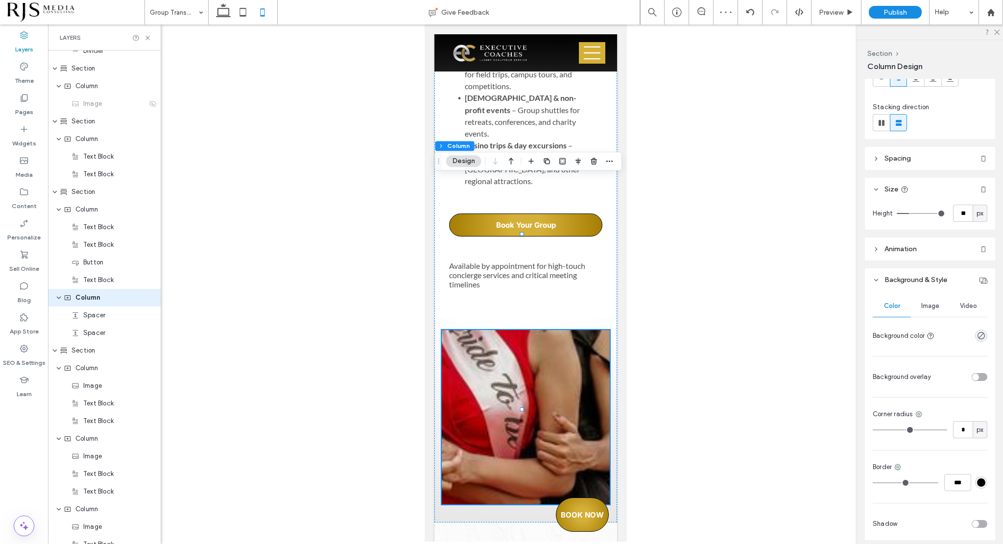
scroll to position [98, 0]
click at [924, 303] on span "Image" at bounding box center [930, 303] width 18 height 8
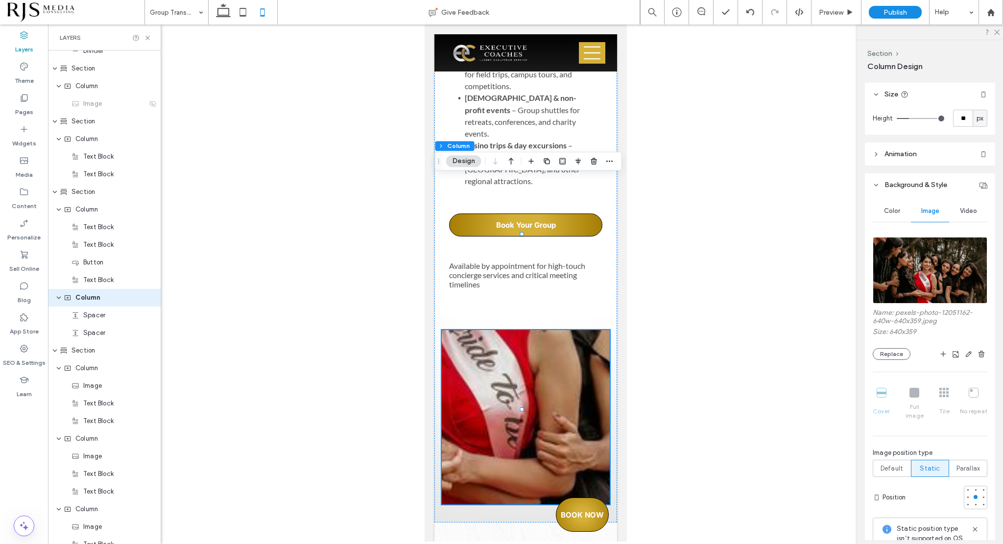
scroll to position [196, 0]
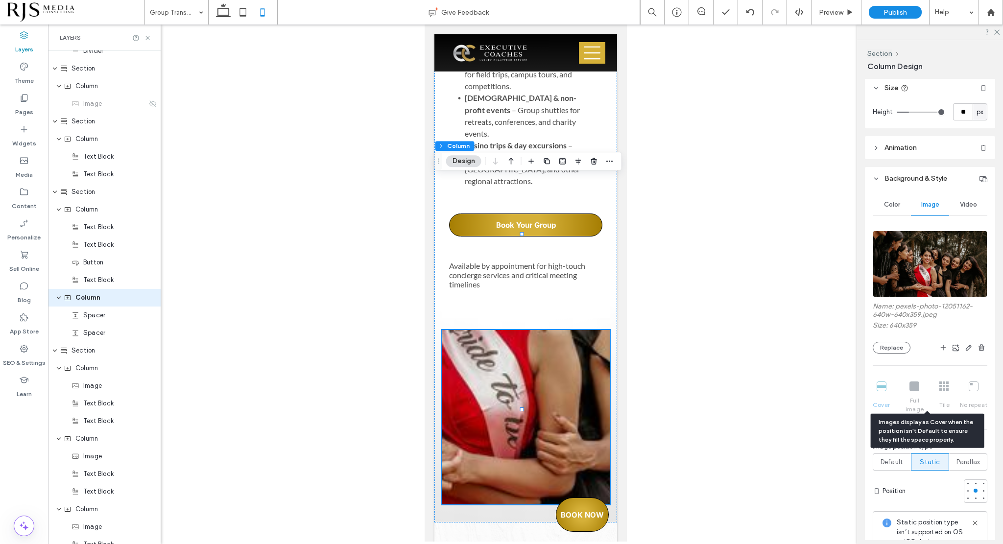
click at [910, 389] on div "Cover Full image Tile No repeat" at bounding box center [929, 397] width 115 height 40
click at [894, 392] on div "Cover Full image Tile No repeat" at bounding box center [929, 397] width 115 height 40
click at [898, 375] on div "Cover Full image Tile No repeat" at bounding box center [929, 392] width 115 height 52
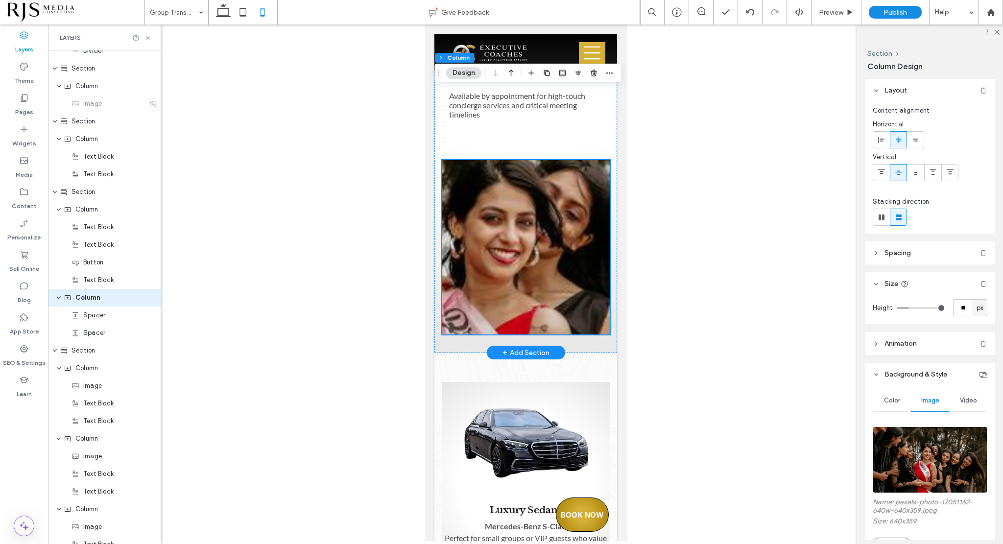
scroll to position [1443, 0]
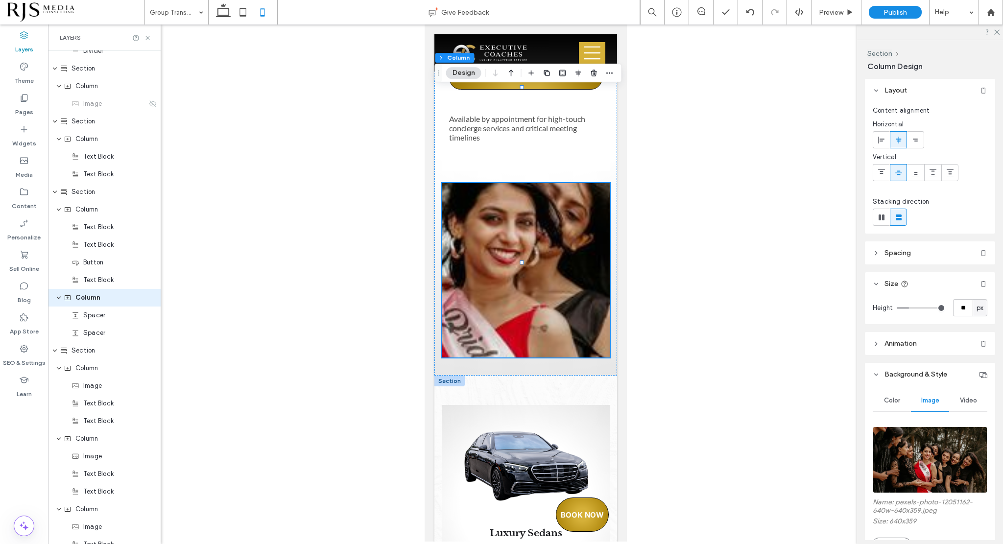
click at [449, 375] on div at bounding box center [449, 380] width 30 height 11
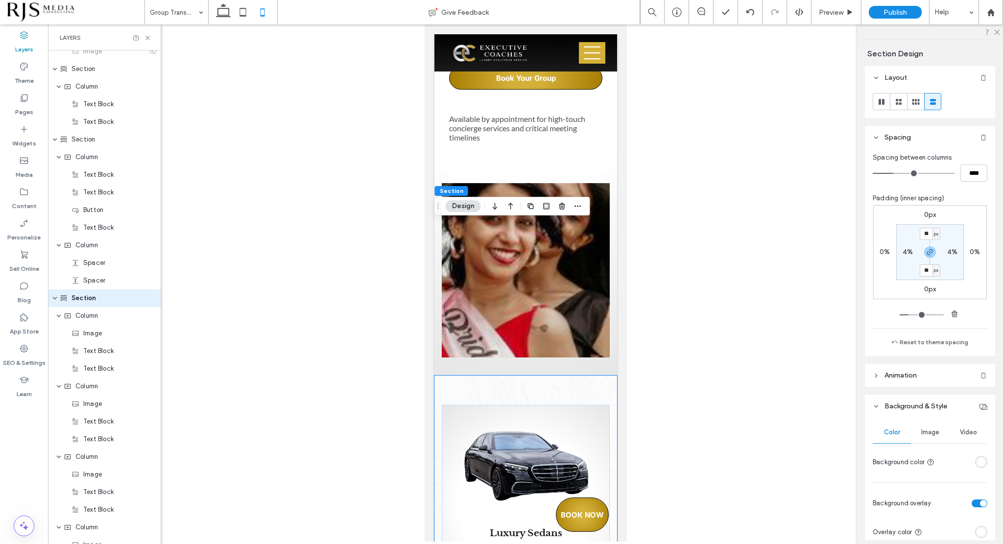
scroll to position [1224, 0]
click at [509, 207] on icon "button" at bounding box center [511, 206] width 12 height 18
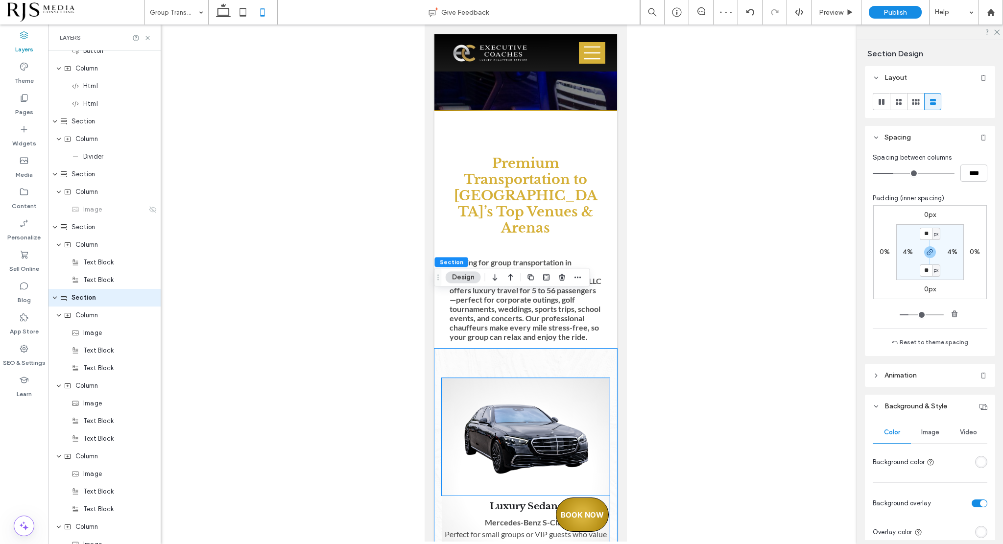
scroll to position [627, 0]
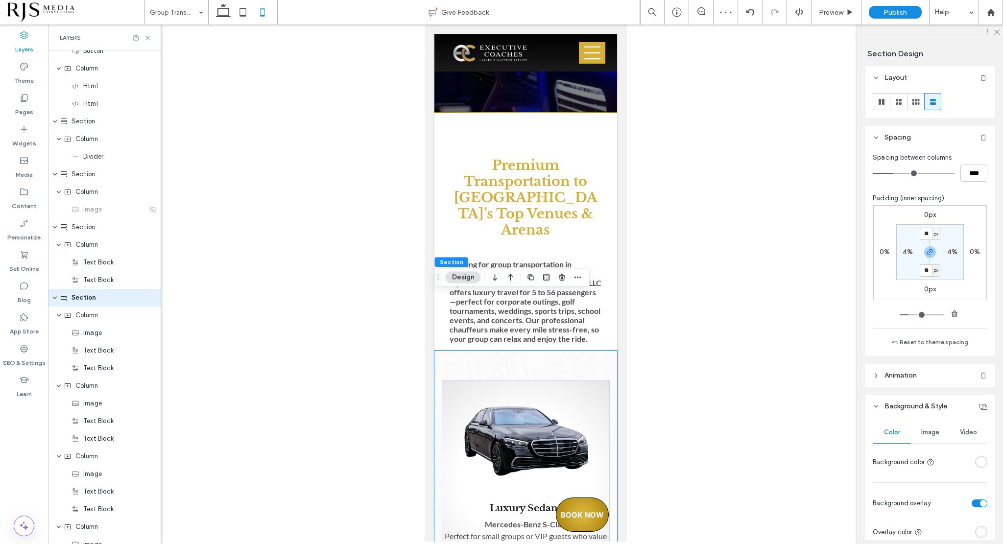
click at [509, 276] on icon "button" at bounding box center [511, 277] width 12 height 18
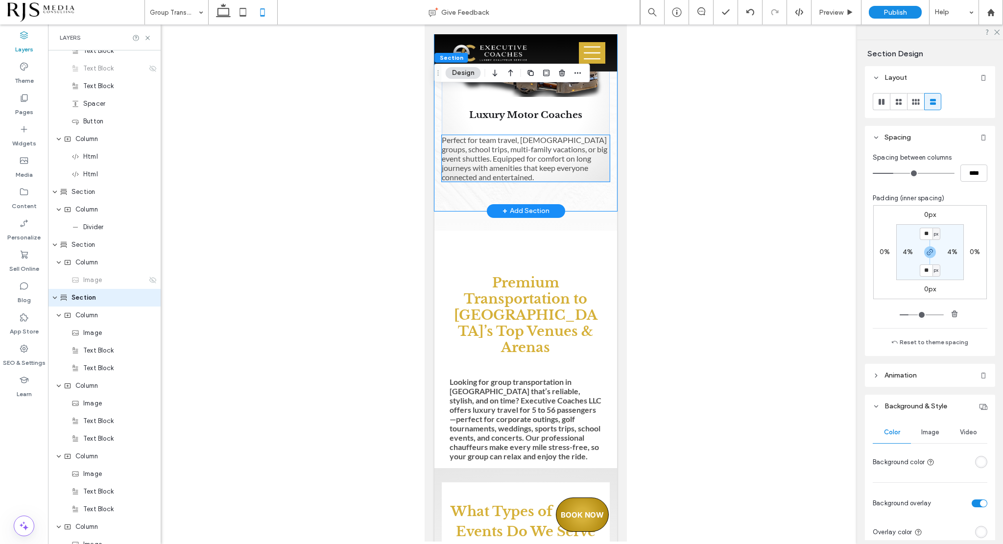
scroll to position [1361, 0]
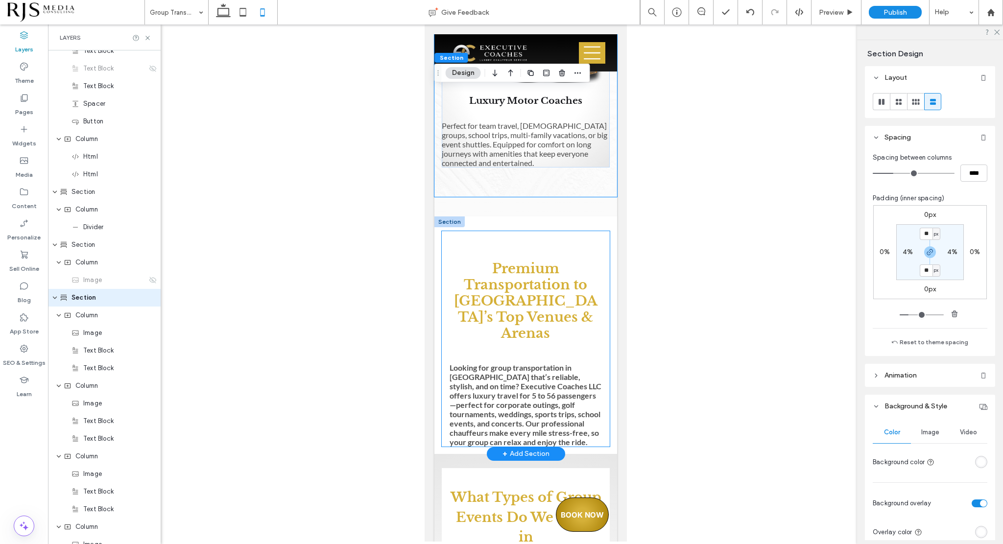
click at [528, 231] on div "Premium Transportation to [GEOGRAPHIC_DATA]’s Top Venues & Arenas Looking for g…" at bounding box center [525, 338] width 168 height 215
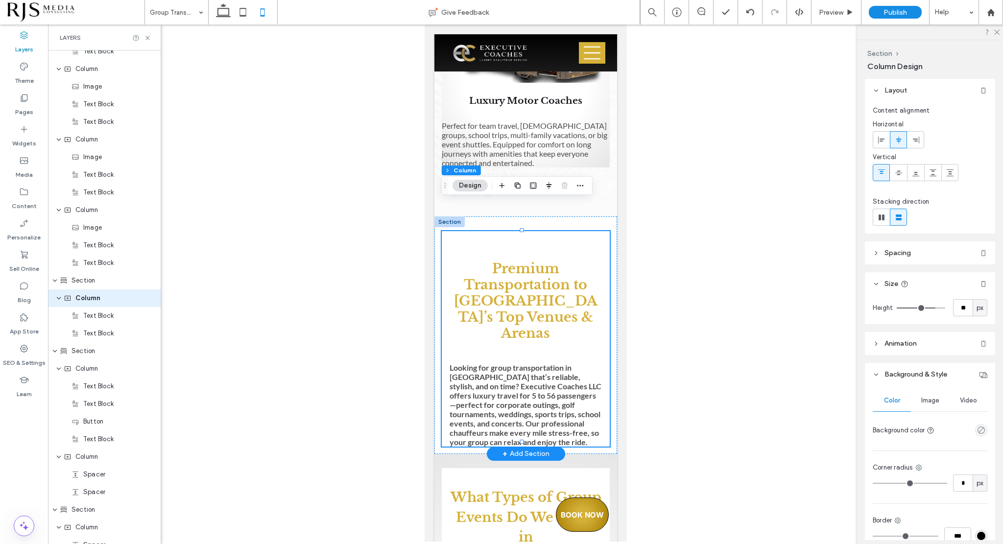
scroll to position [1312, 0]
click at [525, 231] on div "Premium Transportation to [GEOGRAPHIC_DATA]’s Top Venues & Arenas Looking for g…" at bounding box center [525, 338] width 168 height 215
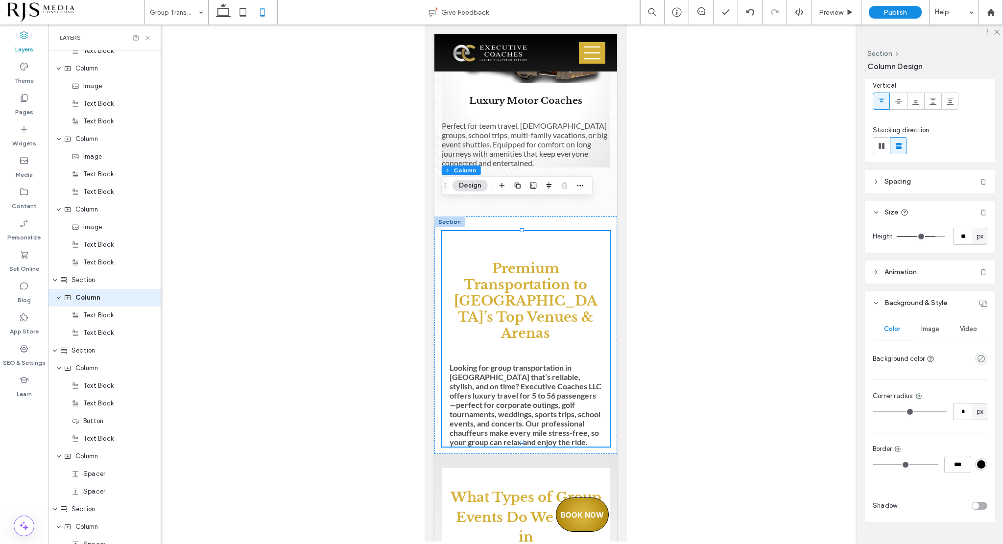
scroll to position [92, 0]
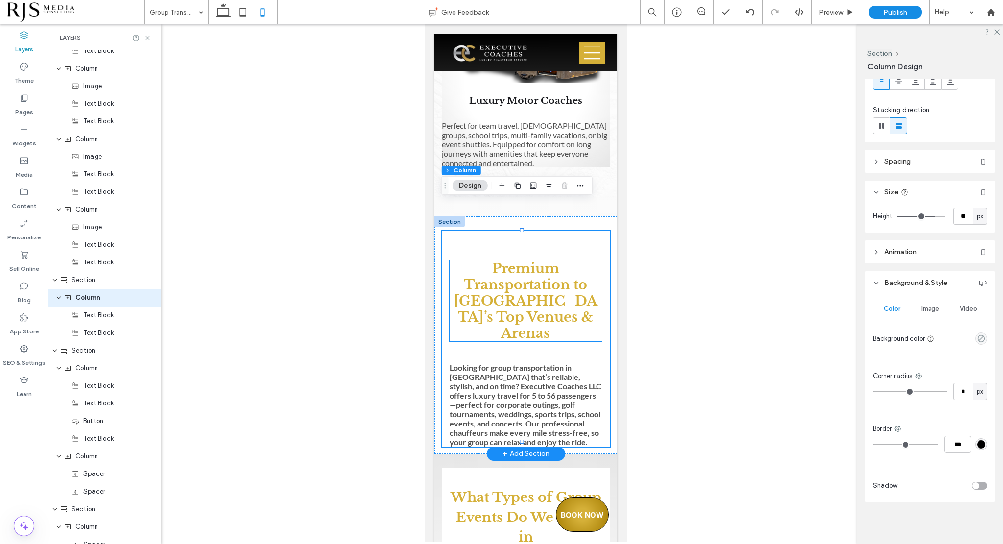
click at [517, 260] on strong "Premium Transportation to [GEOGRAPHIC_DATA]’s Top Venues & Arenas" at bounding box center [524, 300] width 143 height 81
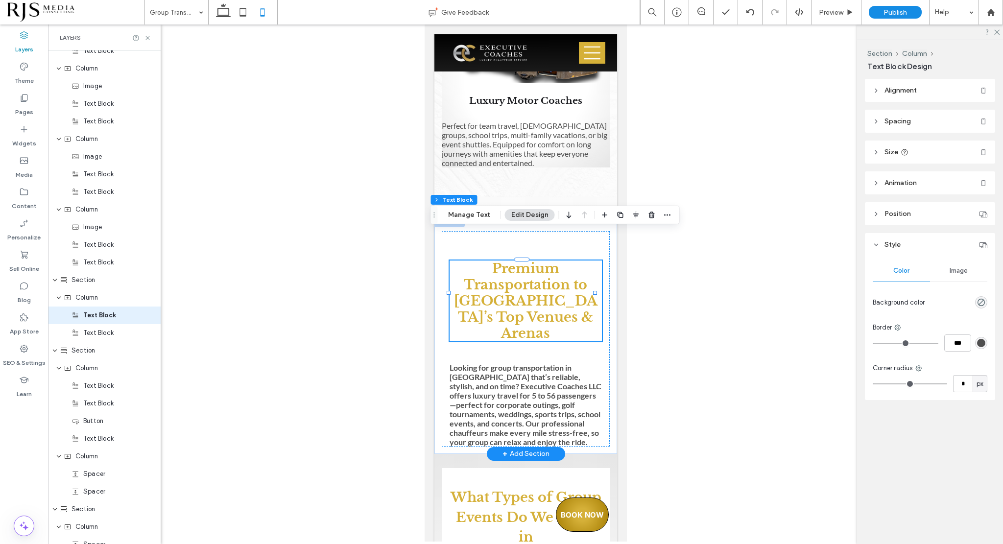
scroll to position [1330, 0]
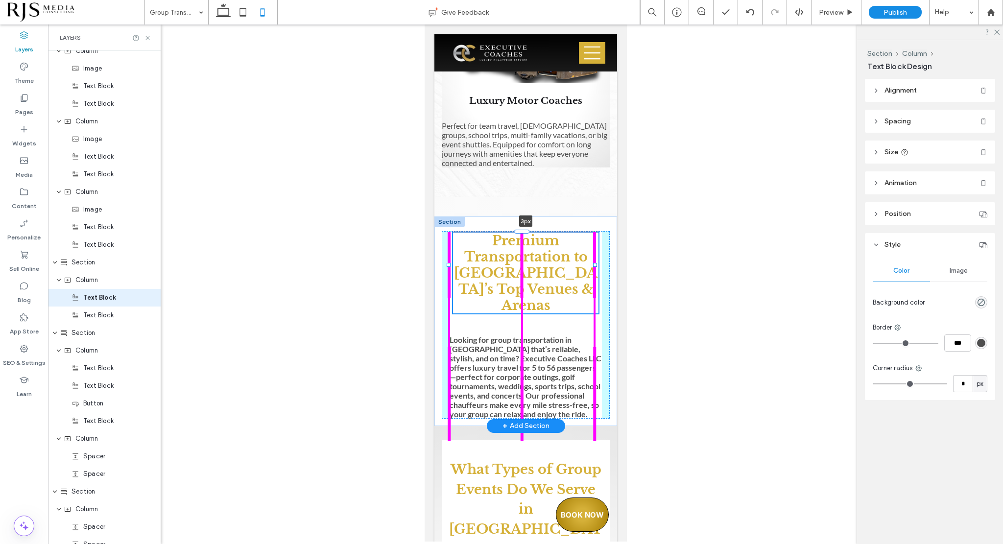
drag, startPoint x: 522, startPoint y: 232, endPoint x: 532, endPoint y: 204, distance: 29.6
click at [532, 216] on div "Premium Transportation to [GEOGRAPHIC_DATA]’s Top Venues & Arenas 3px Looking f…" at bounding box center [525, 321] width 183 height 210
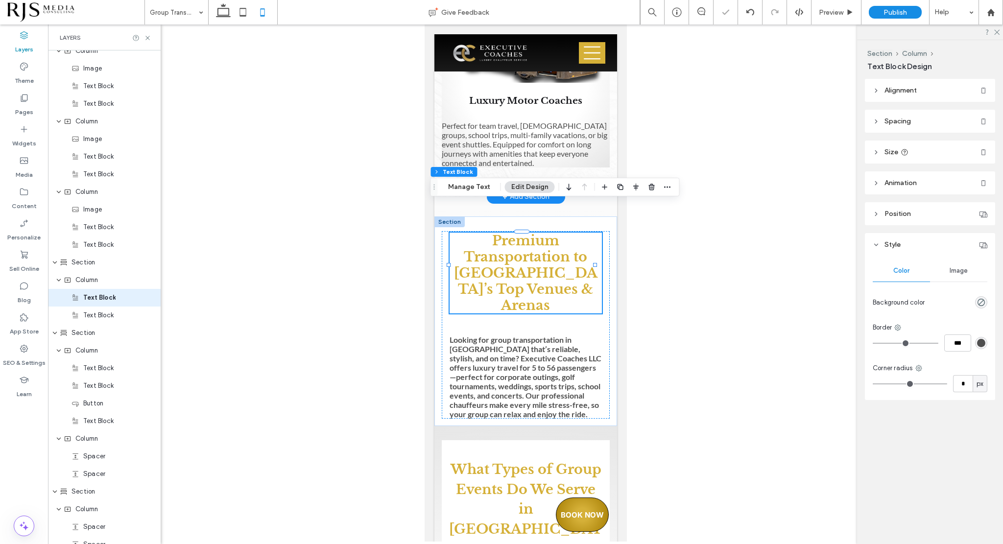
click at [504, 190] on div "+ Add Section" at bounding box center [525, 197] width 78 height 14
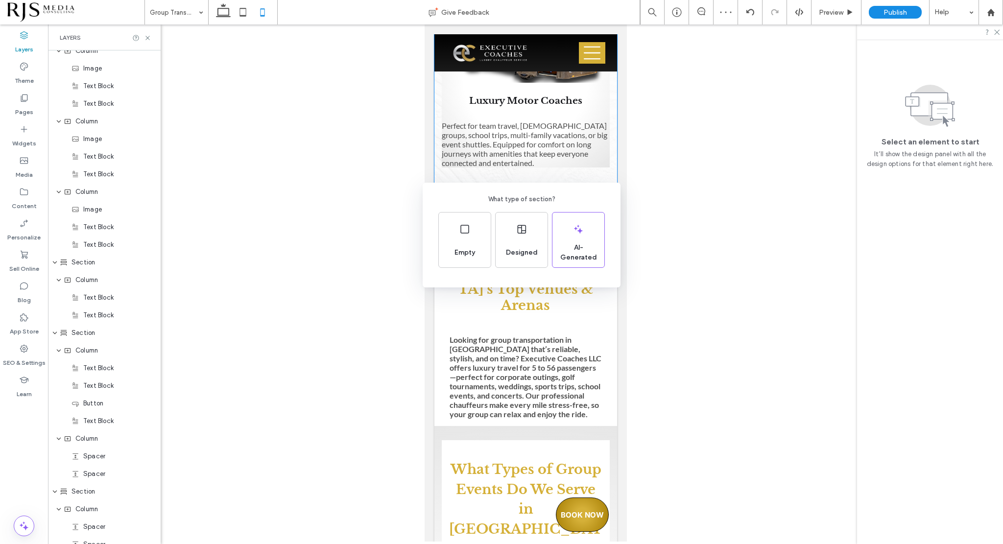
click at [595, 177] on div "What type of section? Empty Designed AI-Generated" at bounding box center [501, 296] width 1003 height 592
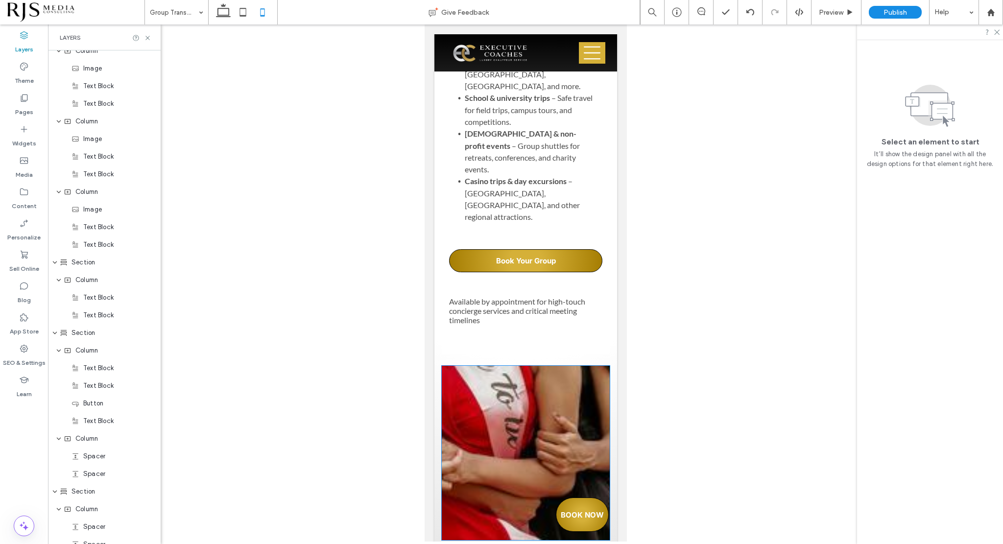
scroll to position [2047, 0]
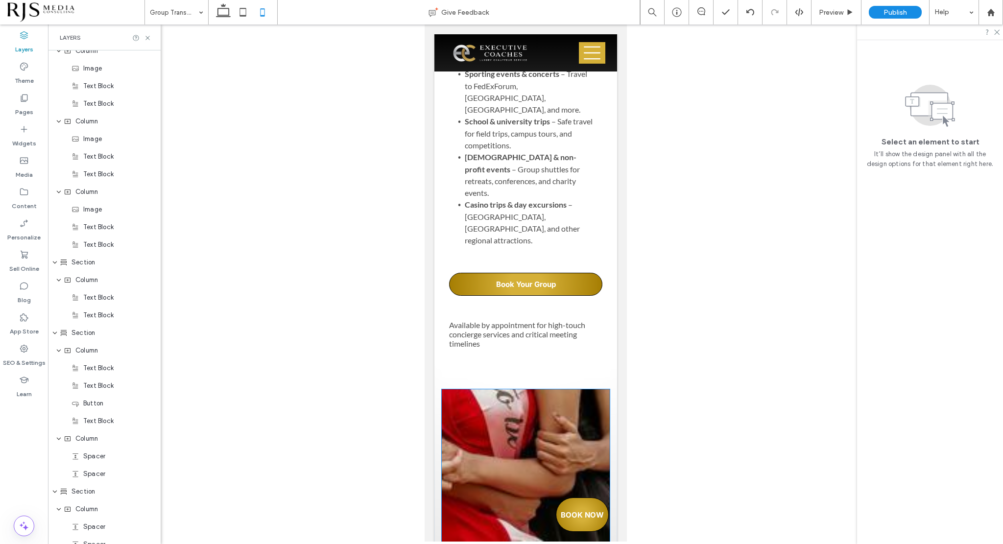
click at [489, 389] on div at bounding box center [525, 476] width 168 height 174
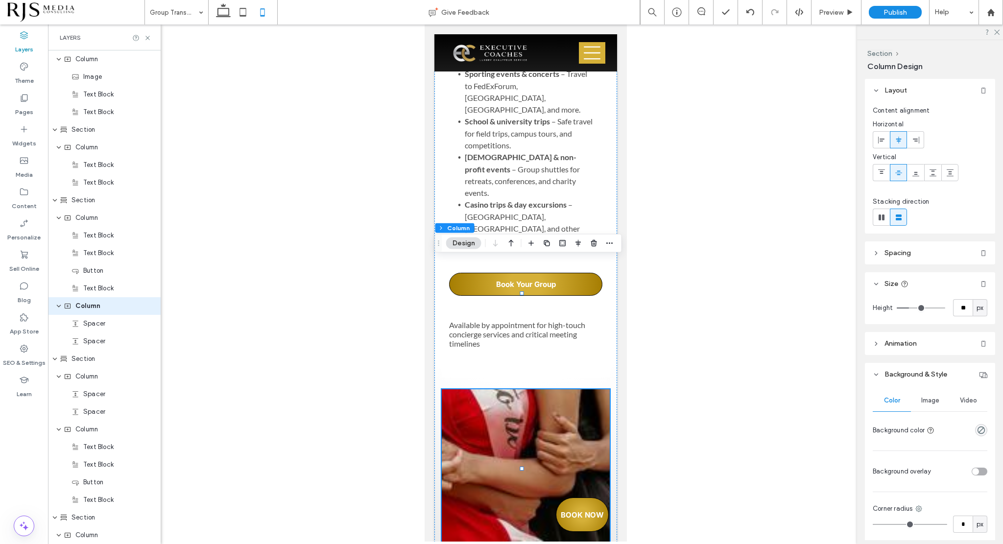
scroll to position [1471, 0]
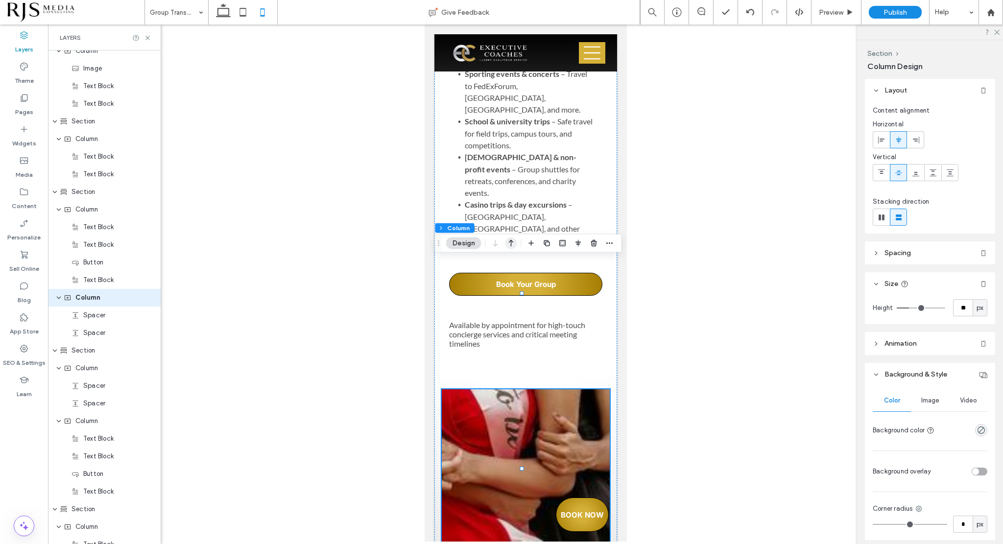
click at [507, 240] on icon "button" at bounding box center [511, 243] width 12 height 18
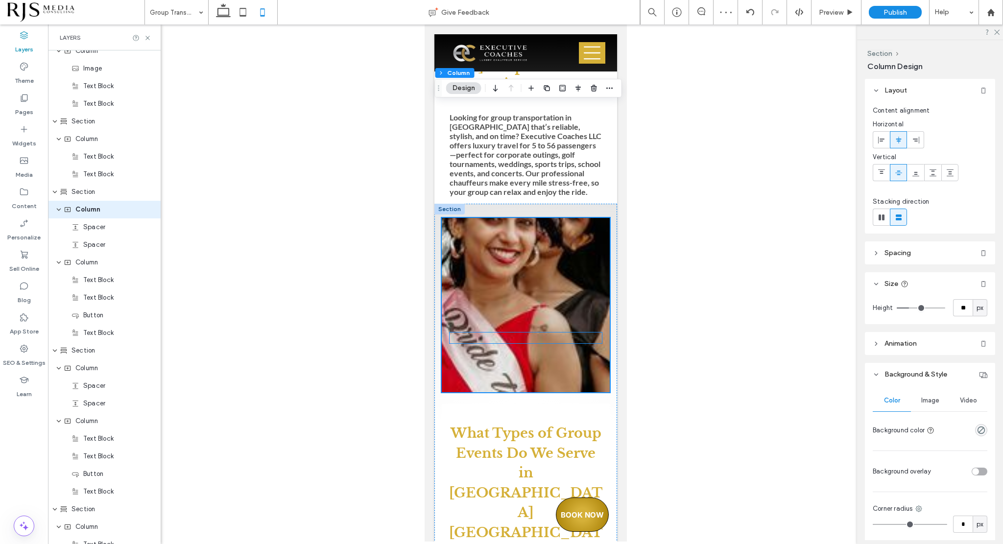
scroll to position [1571, 0]
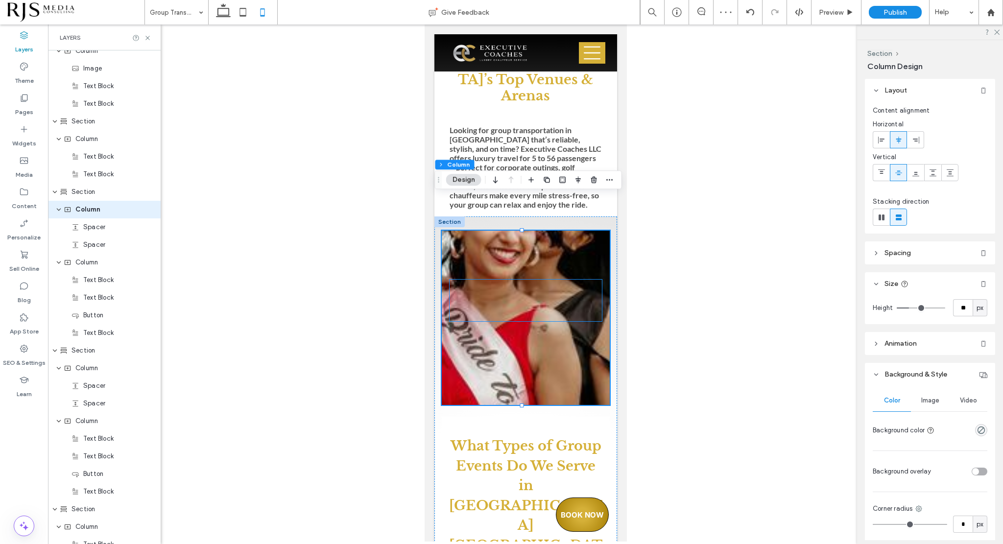
click at [506, 280] on div at bounding box center [525, 301] width 152 height 42
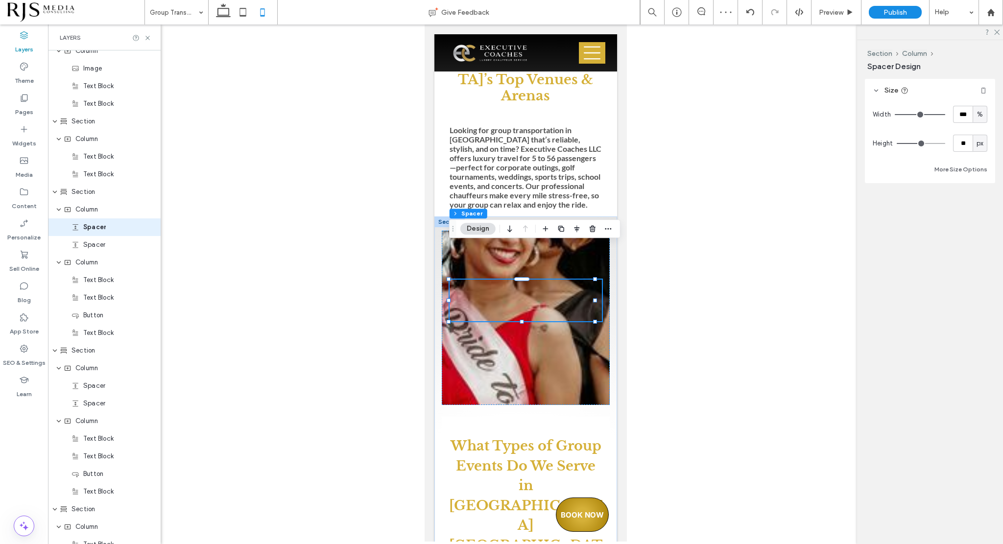
scroll to position [1401, 0]
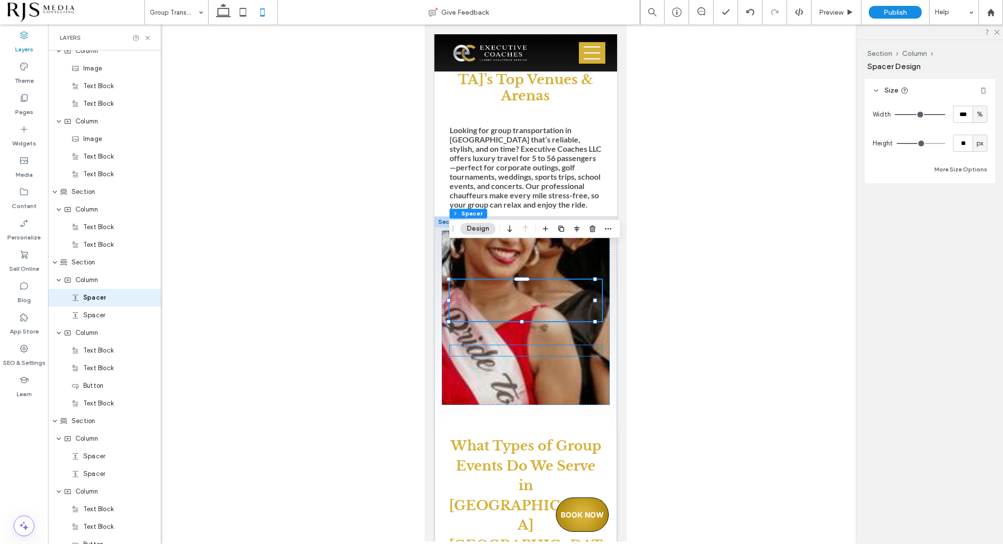
click at [560, 345] on div at bounding box center [525, 350] width 152 height 11
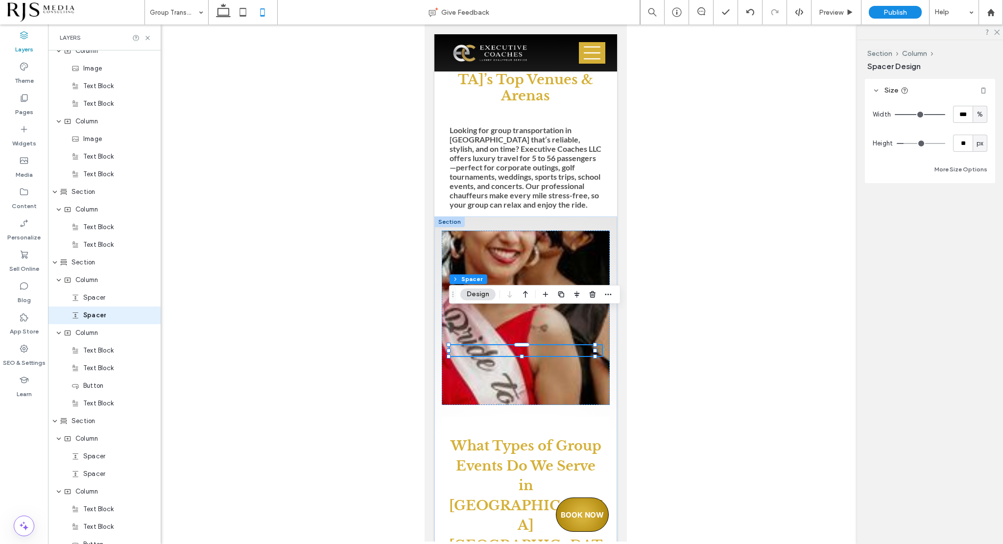
scroll to position [1418, 0]
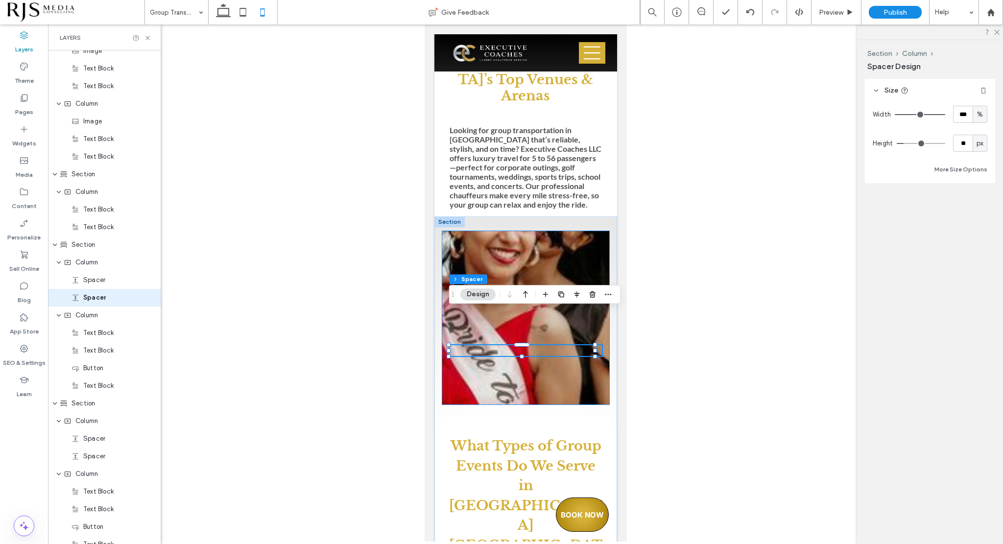
click at [567, 351] on div at bounding box center [525, 318] width 168 height 174
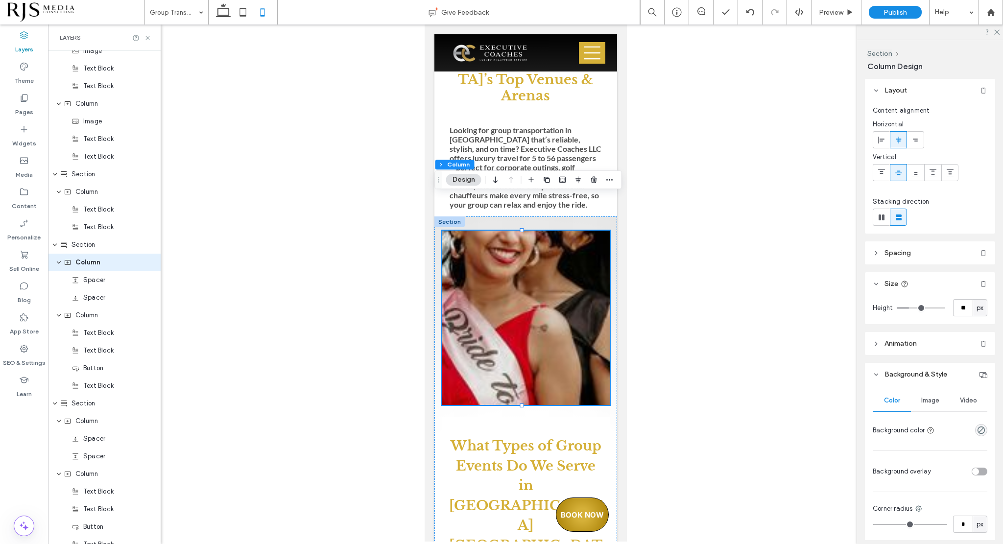
scroll to position [1383, 0]
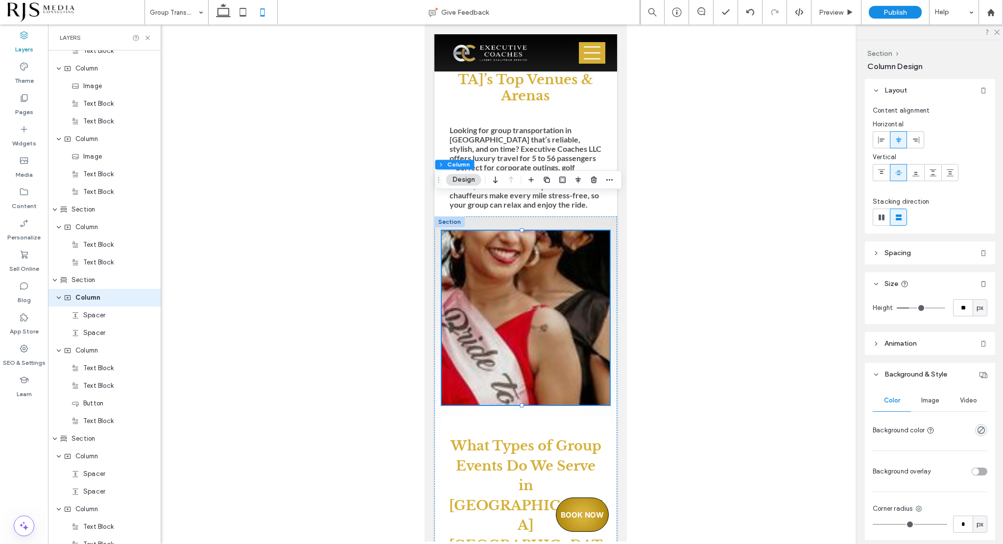
click at [929, 401] on span "Image" at bounding box center [930, 401] width 18 height 8
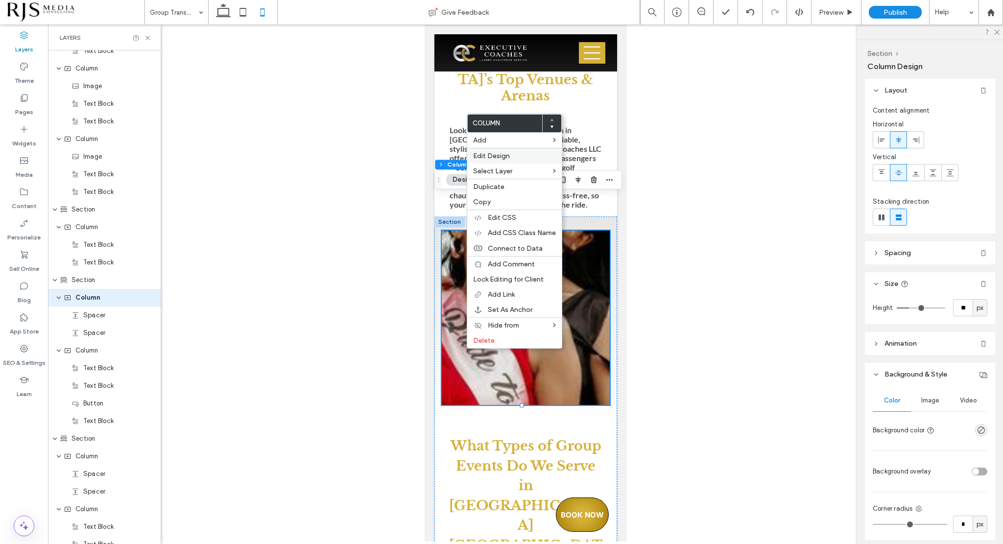
click at [524, 156] on label "Edit Design" at bounding box center [514, 156] width 83 height 8
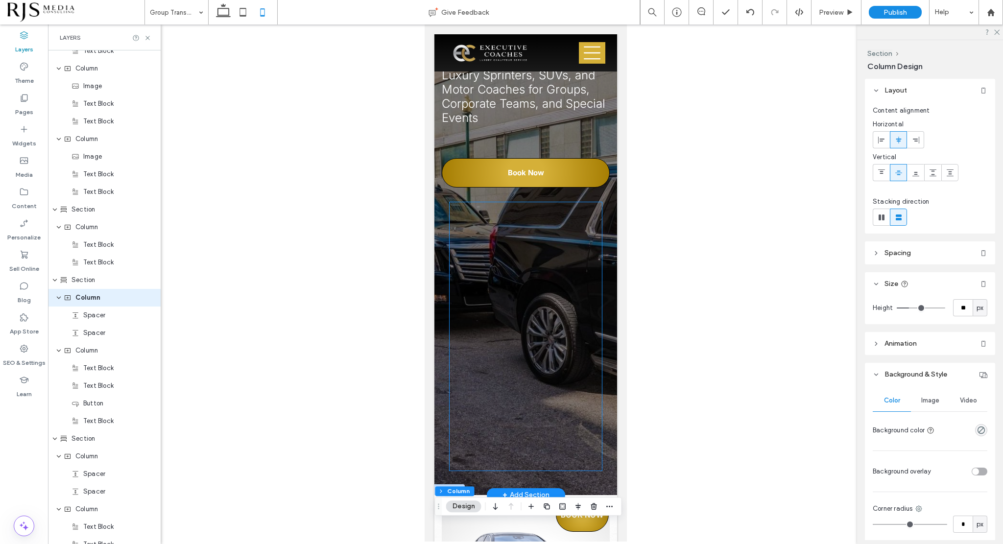
scroll to position [347, 0]
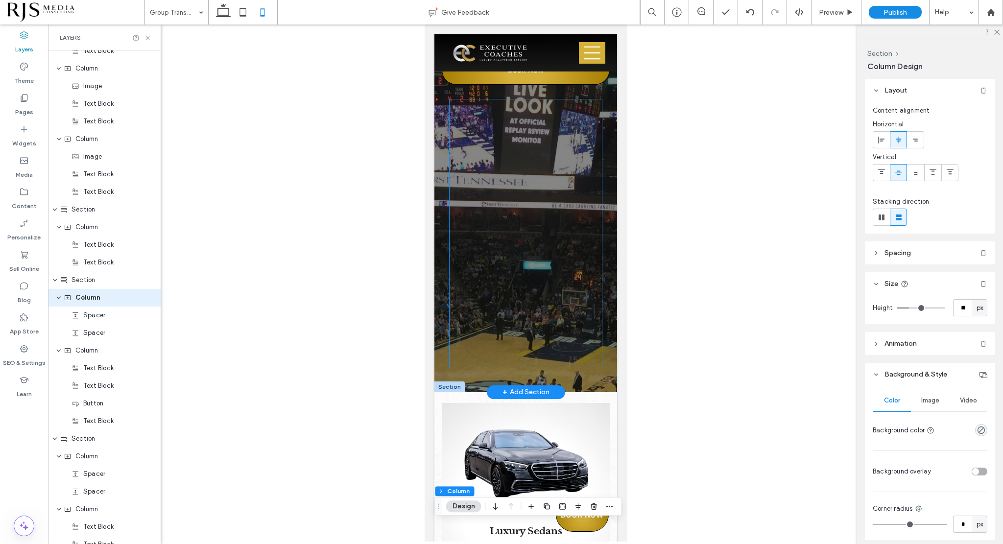
click at [590, 315] on div at bounding box center [525, 233] width 152 height 268
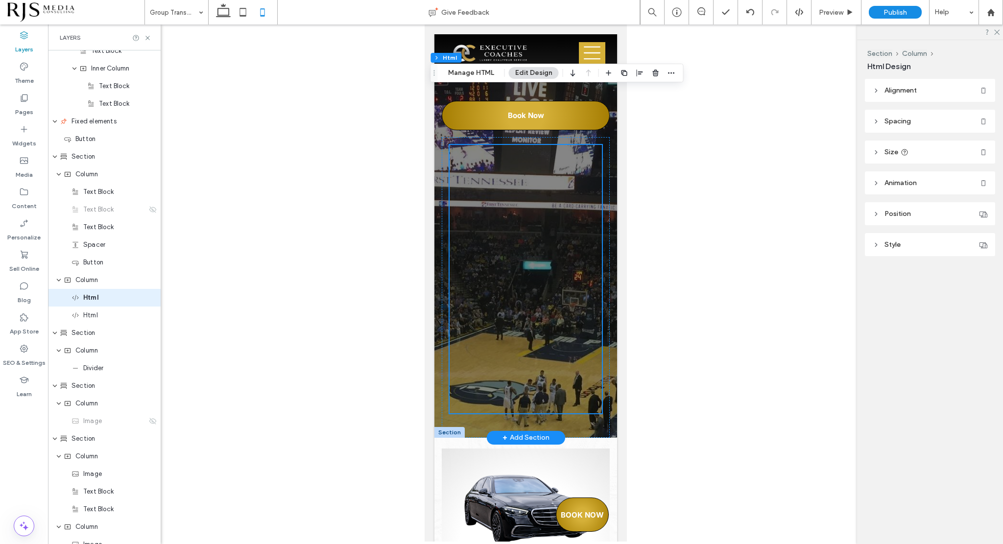
scroll to position [151, 0]
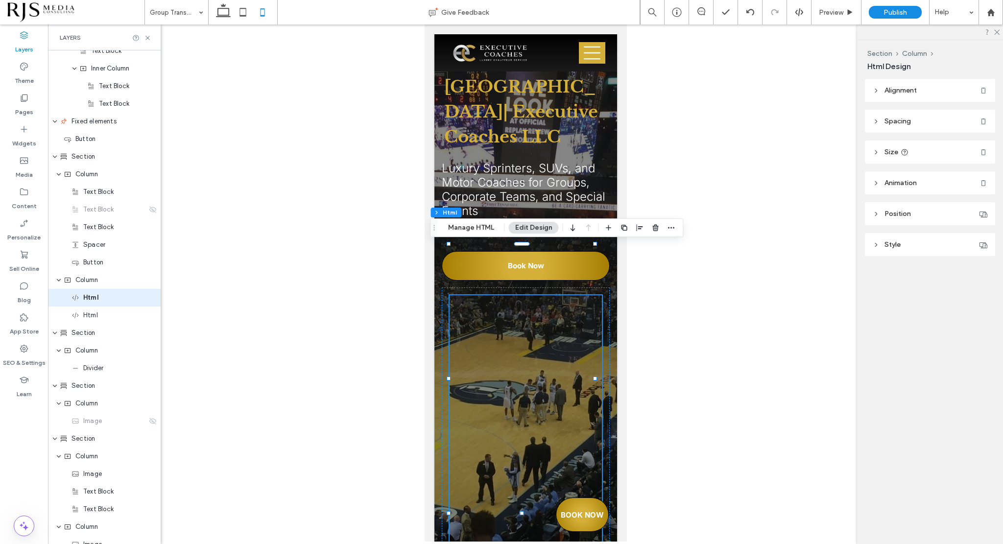
click at [514, 325] on div at bounding box center [525, 429] width 152 height 268
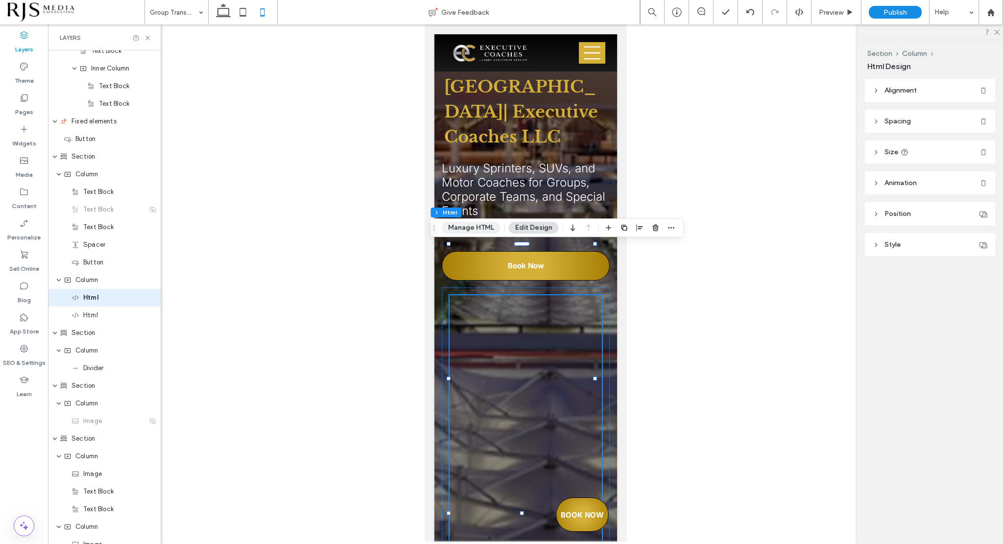
click at [488, 233] on button "Manage HTML" at bounding box center [471, 228] width 59 height 12
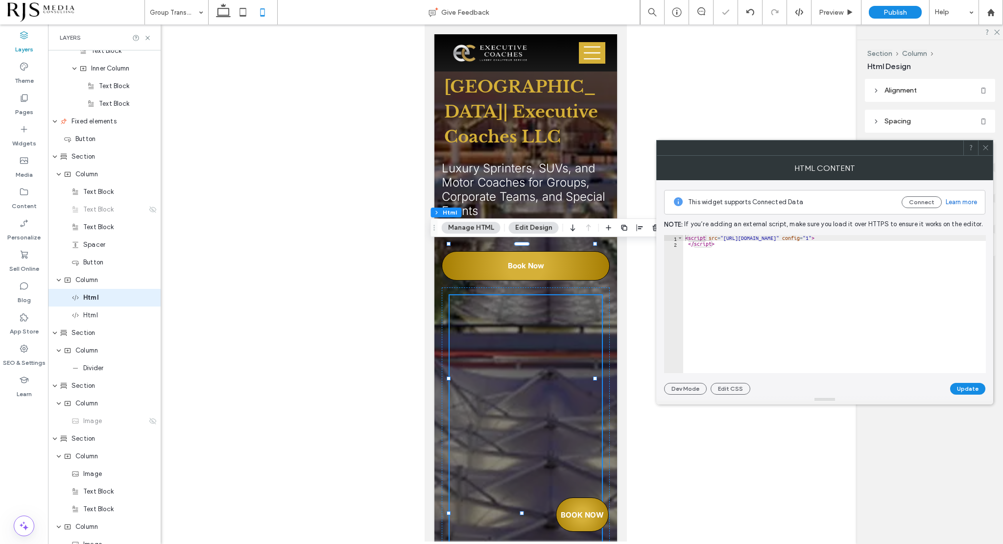
click at [486, 295] on div at bounding box center [525, 429] width 152 height 268
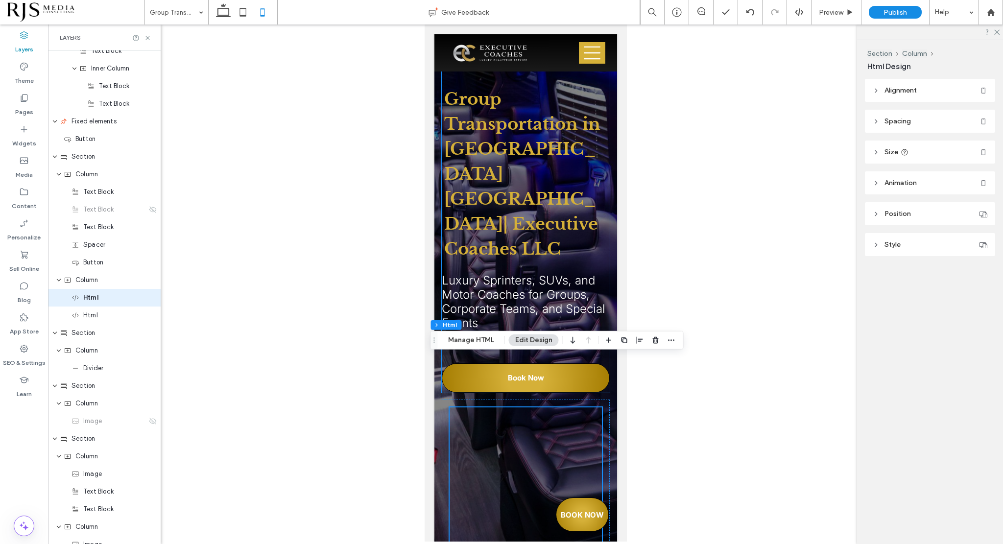
scroll to position [98, 0]
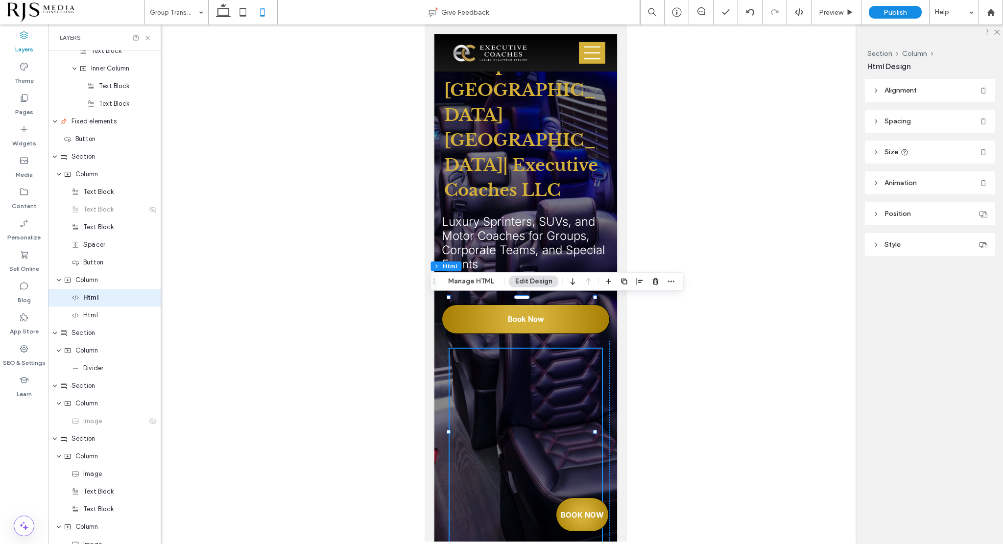
click at [588, 349] on div at bounding box center [525, 483] width 152 height 268
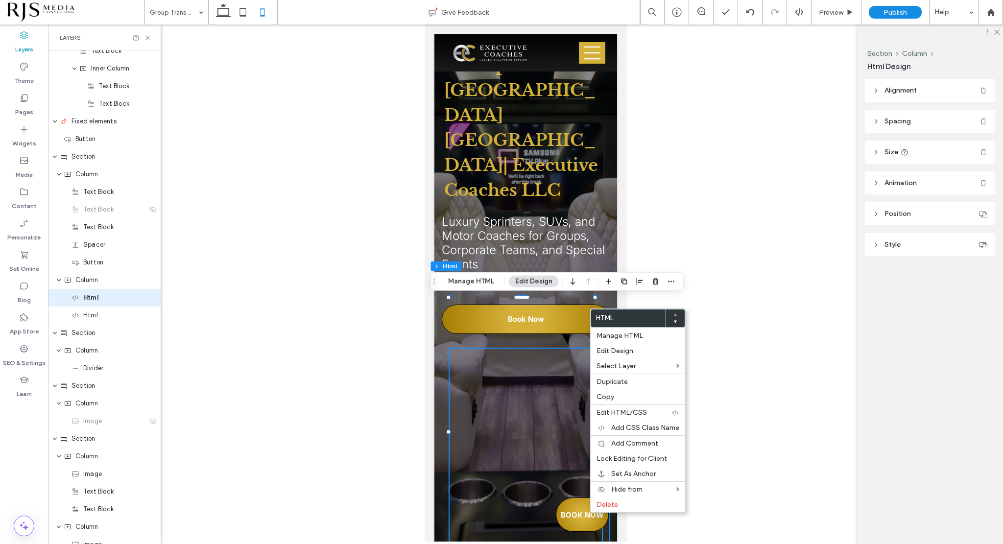
click at [599, 341] on div at bounding box center [525, 491] width 168 height 301
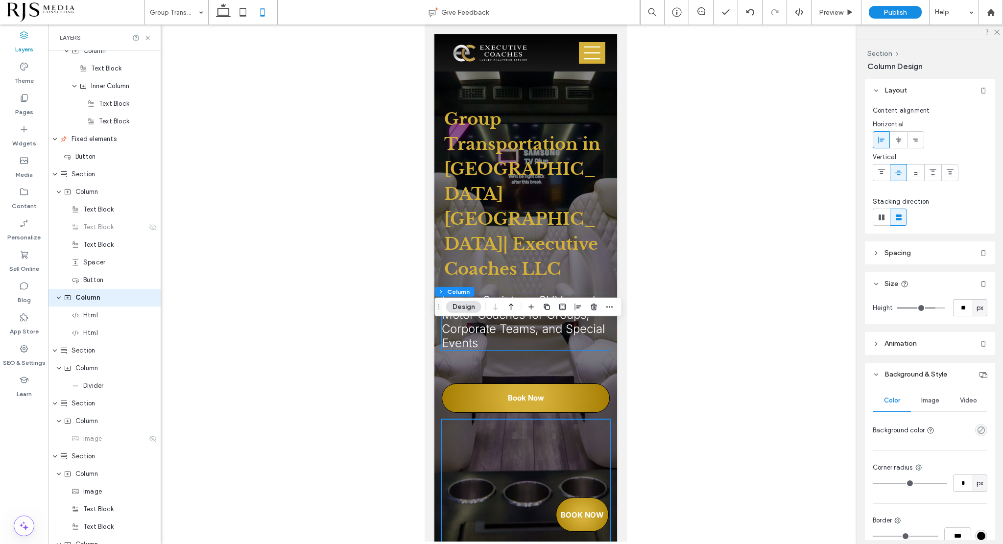
scroll to position [0, 0]
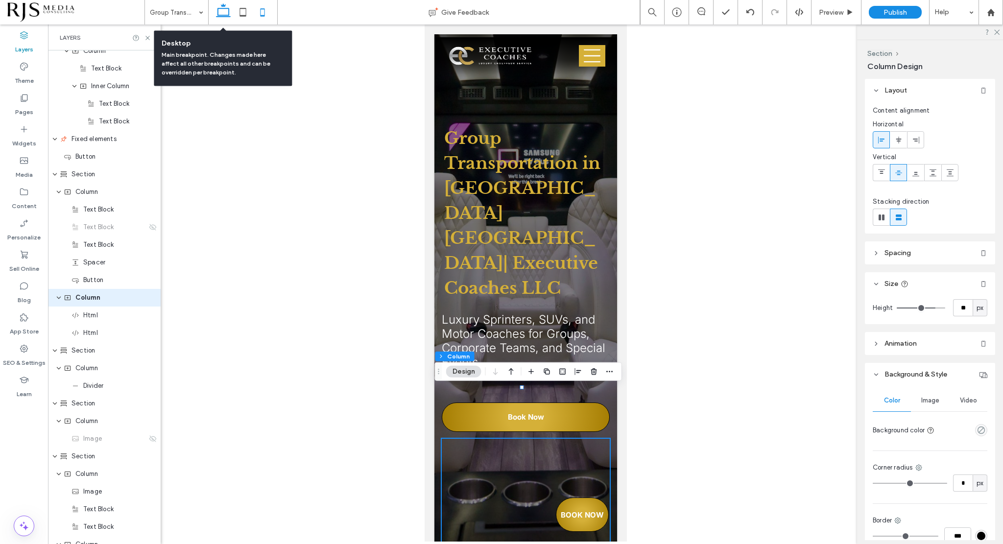
click at [228, 13] on icon at bounding box center [223, 12] width 20 height 20
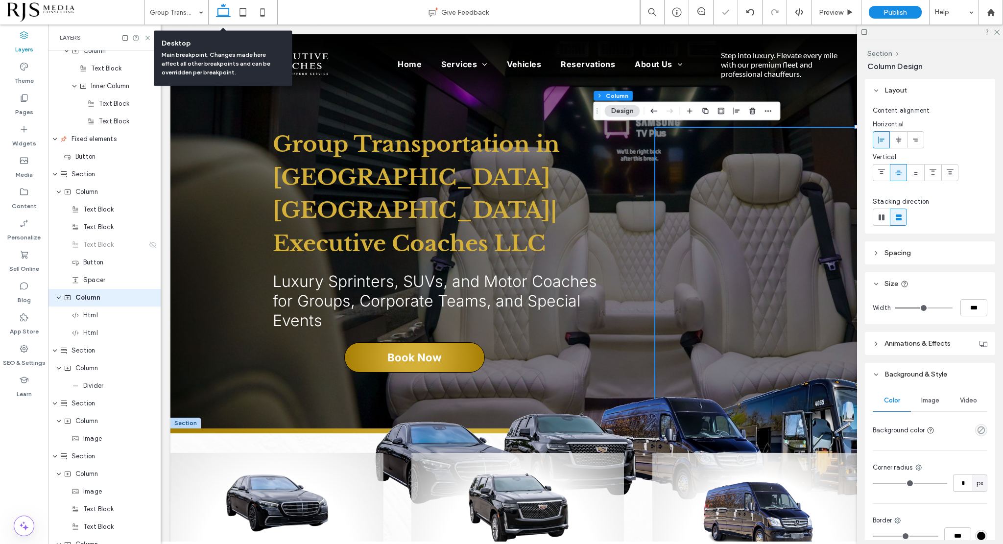
type input "**"
type input "***"
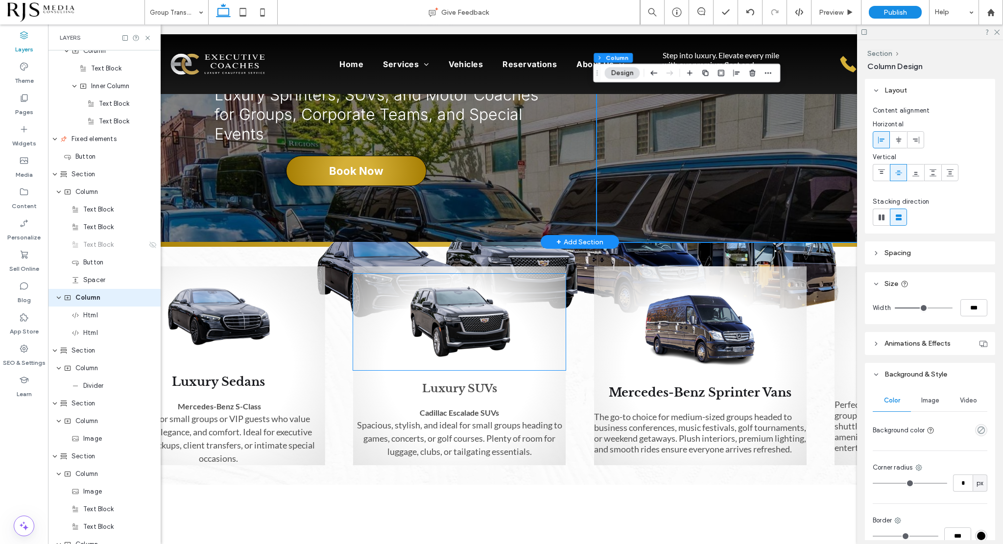
scroll to position [196, 0]
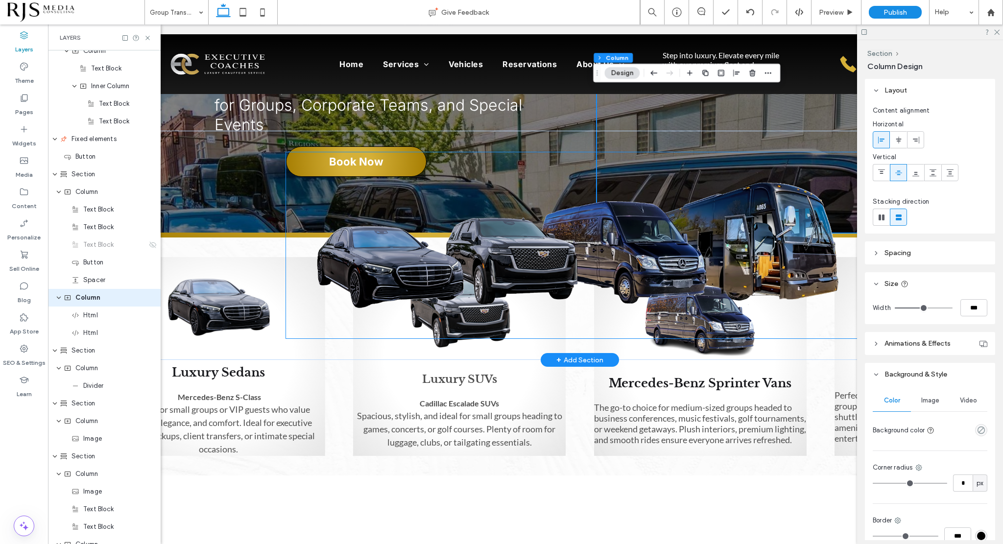
click at [507, 232] on img at bounding box center [579, 245] width 587 height 166
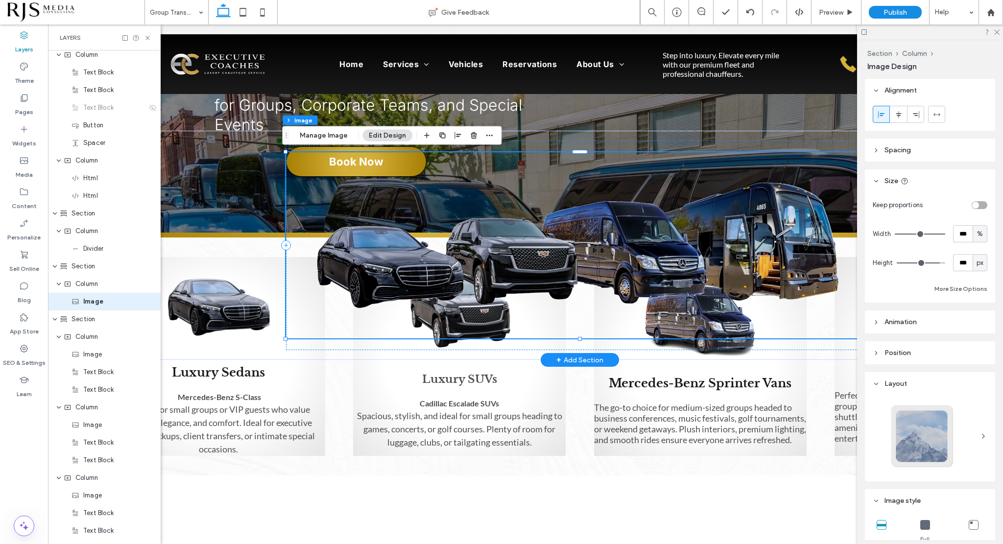
scroll to position [978, 0]
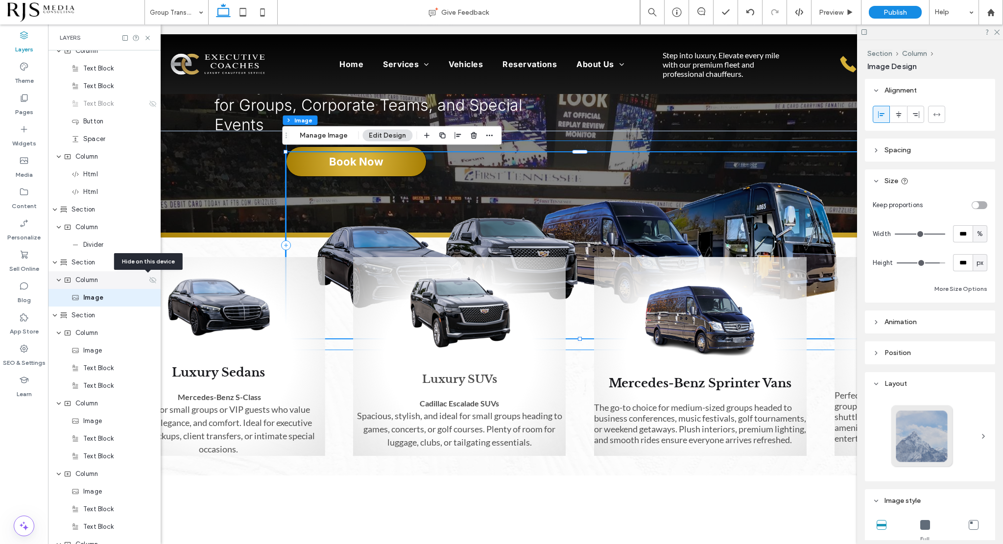
click at [149, 278] on icon at bounding box center [153, 280] width 8 height 8
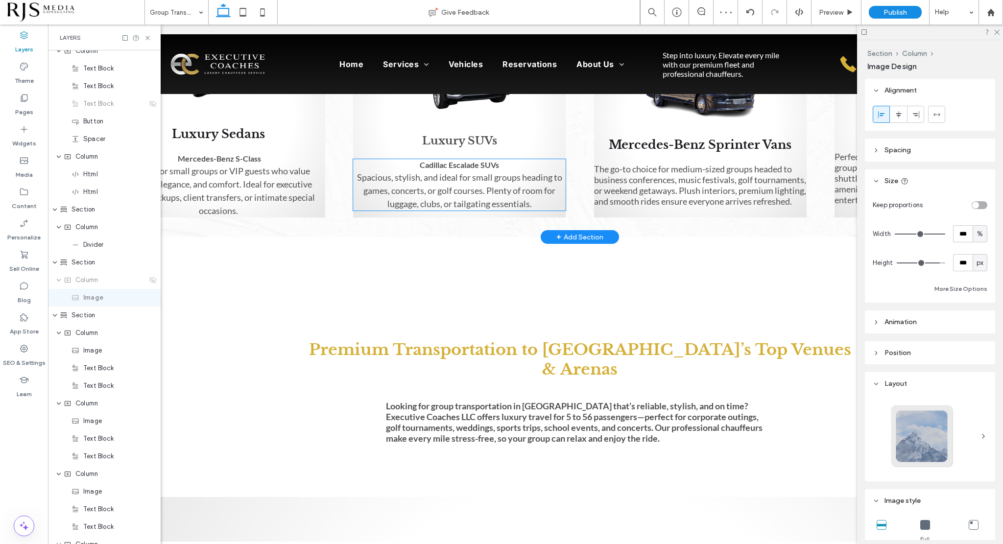
scroll to position [441, 0]
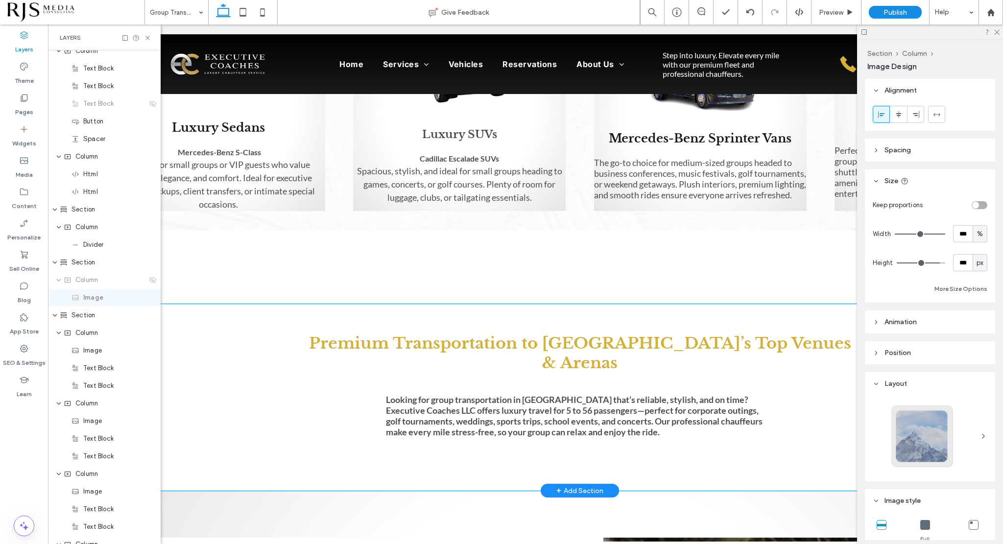
click at [511, 308] on div "Premium Transportation to [GEOGRAPHIC_DATA]’s Top Venues & Arenas Looking for g…" at bounding box center [580, 397] width 898 height 187
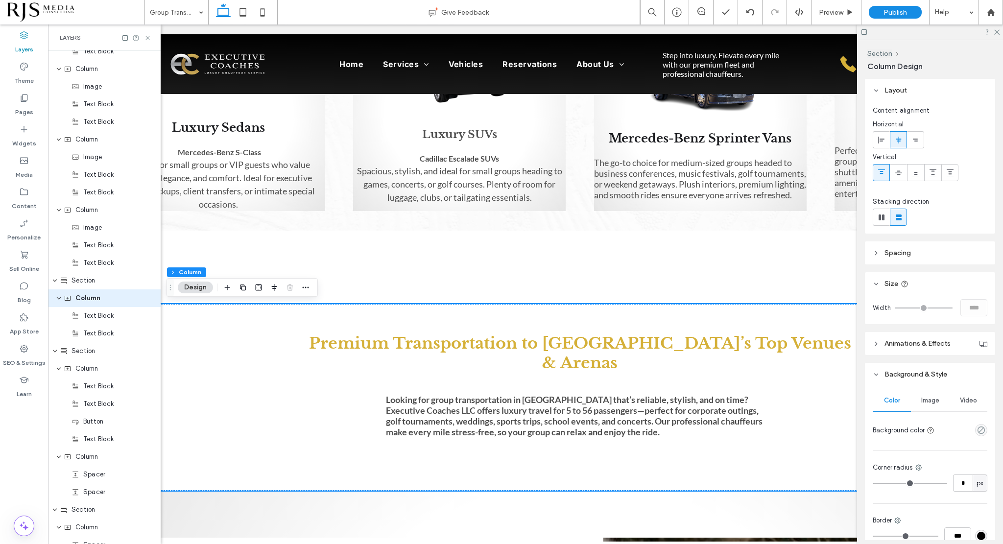
scroll to position [1312, 0]
click at [548, 327] on div "Premium Transportation to [GEOGRAPHIC_DATA]’s Top Venues & Arenas Looking for g…" at bounding box center [580, 397] width 898 height 187
click at [545, 349] on strong "Premium Transportation to [GEOGRAPHIC_DATA]’s Top Venues & Arenas" at bounding box center [580, 352] width 542 height 39
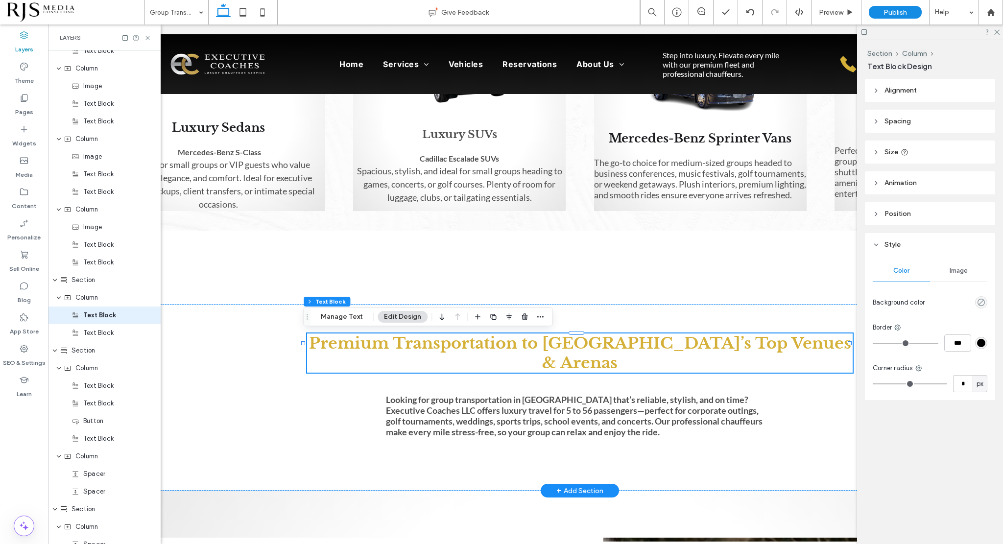
scroll to position [1330, 0]
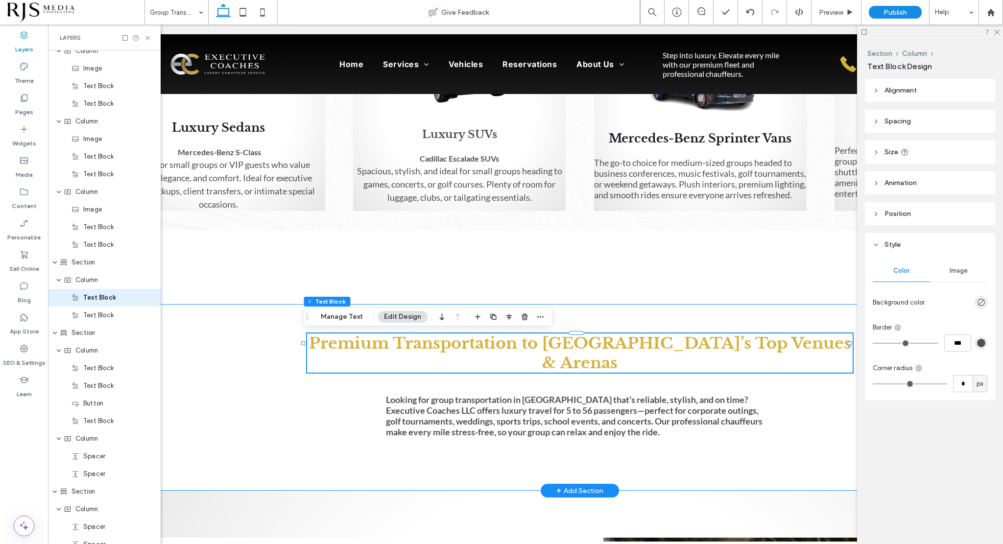
click at [563, 305] on div "Premium Transportation to [GEOGRAPHIC_DATA]’s Top Venues & Arenas Looking for g…" at bounding box center [580, 397] width 898 height 187
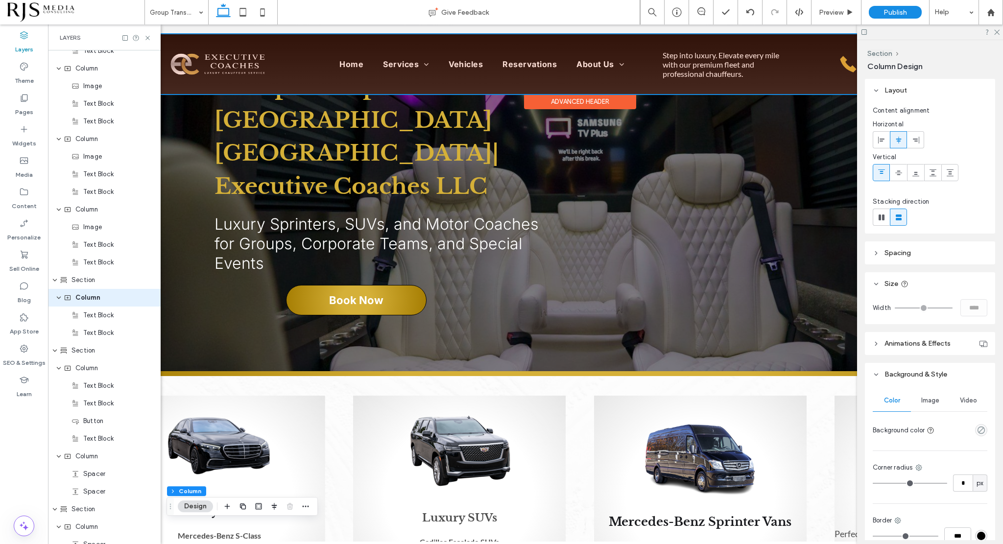
scroll to position [0, 0]
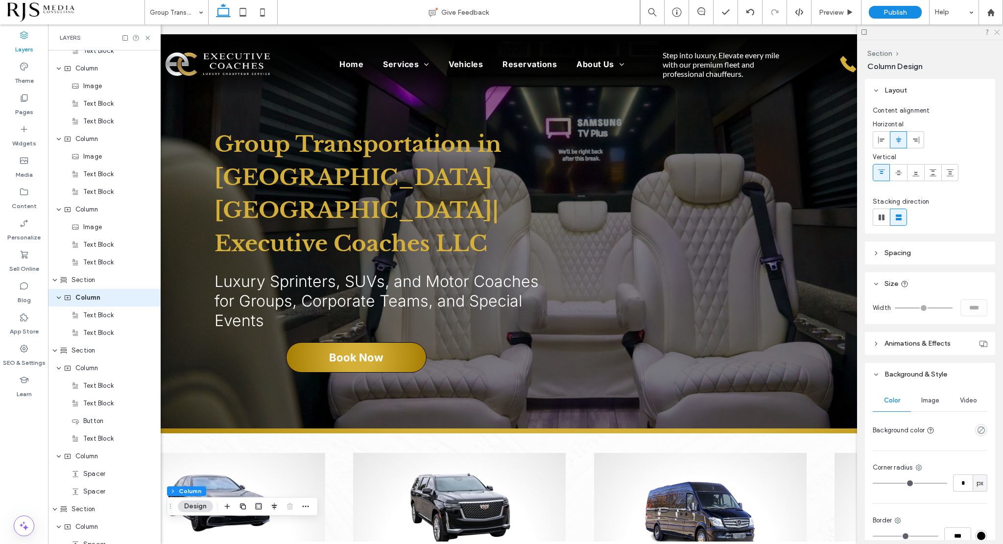
click at [993, 34] on icon at bounding box center [996, 31] width 6 height 6
